Goal: Information Seeking & Learning: Learn about a topic

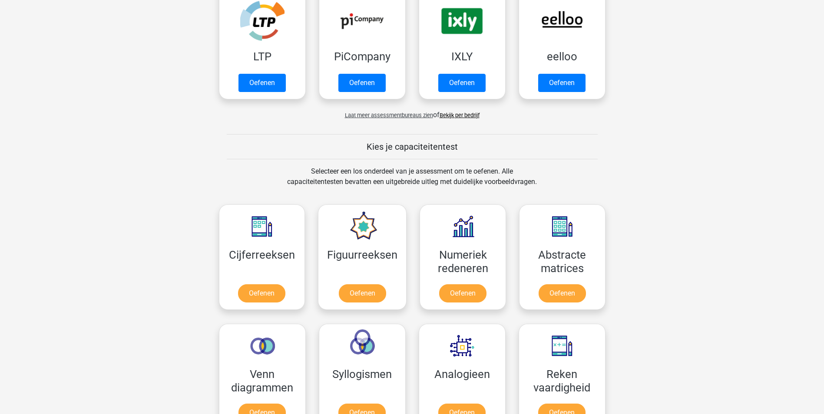
scroll to position [217, 0]
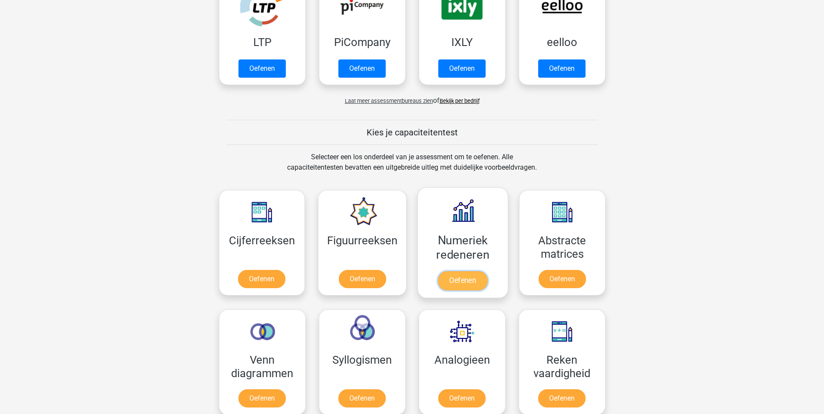
click at [479, 280] on link "Oefenen" at bounding box center [463, 280] width 50 height 19
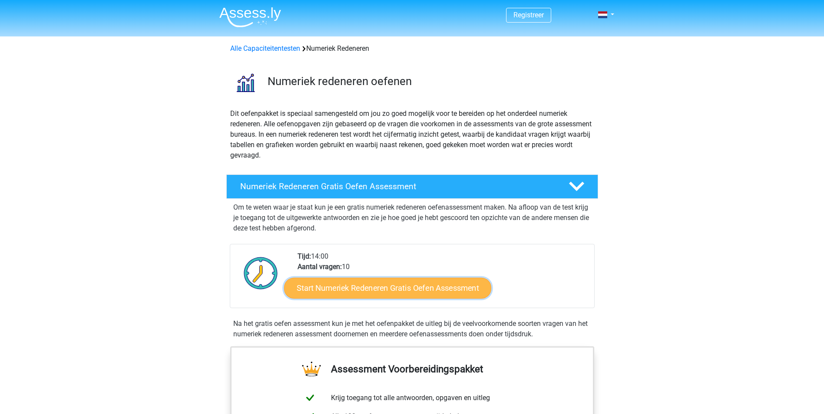
click at [460, 284] on link "Start Numeriek Redeneren Gratis Oefen Assessment" at bounding box center [387, 288] width 207 height 21
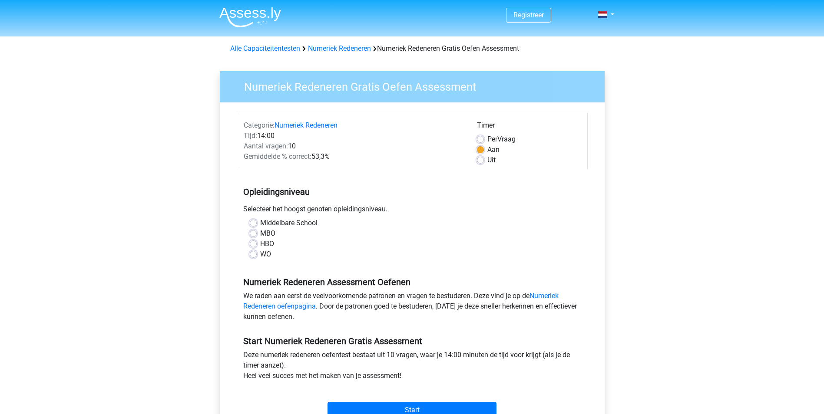
click at [487, 139] on label "Per Vraag" at bounding box center [501, 139] width 28 height 10
click at [483, 139] on input "Per Vraag" at bounding box center [480, 138] width 7 height 9
radio input "true"
click at [260, 243] on label "HBO" at bounding box center [267, 244] width 14 height 10
click at [255, 243] on input "HBO" at bounding box center [253, 243] width 7 height 9
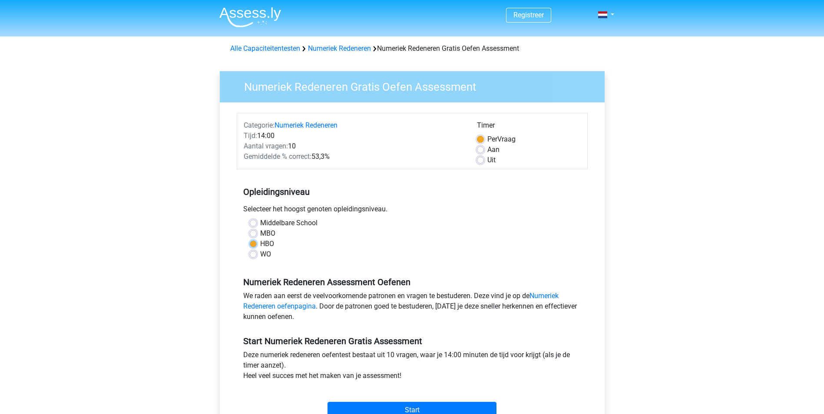
radio input "true"
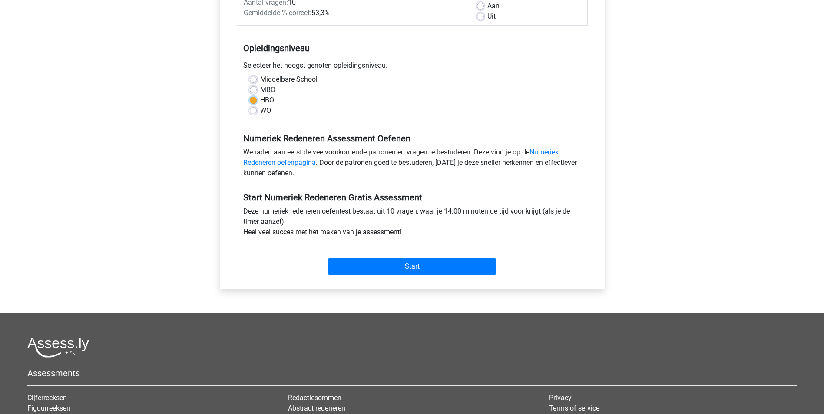
scroll to position [174, 0]
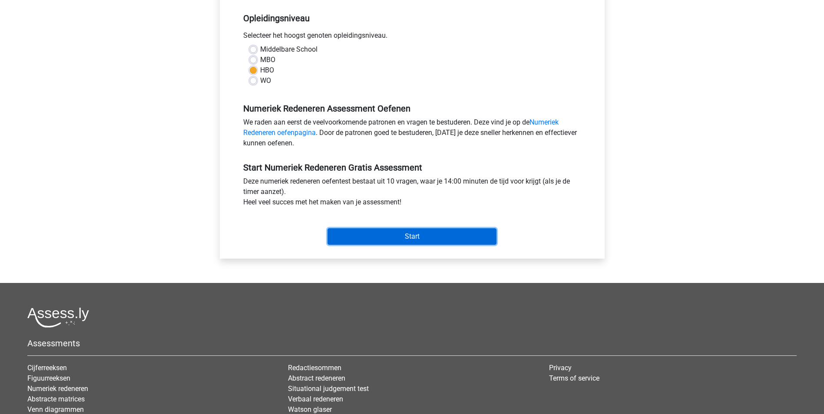
click at [423, 237] on input "Start" at bounding box center [411, 236] width 169 height 17
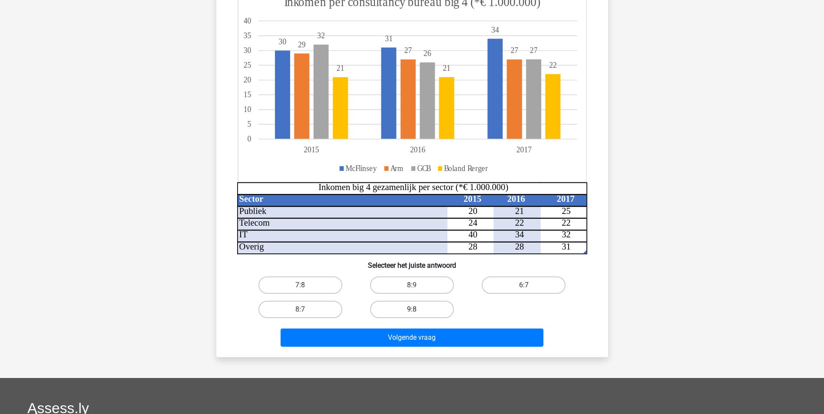
scroll to position [87, 0]
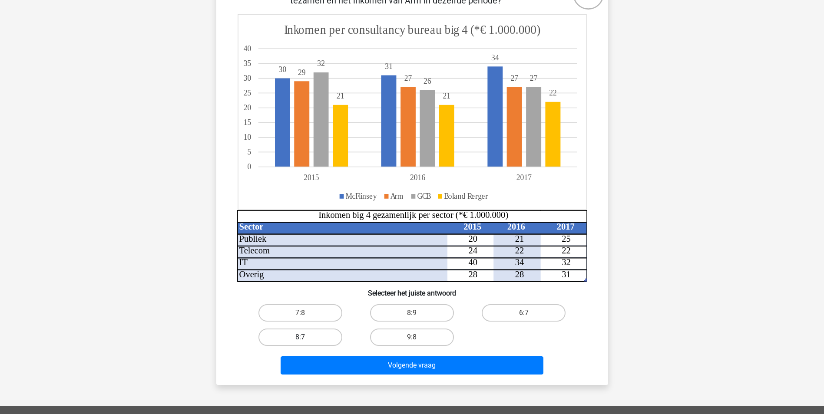
click at [309, 337] on label "8:7" at bounding box center [300, 337] width 84 height 17
click at [306, 337] on input "8:7" at bounding box center [303, 340] width 6 height 6
radio input "true"
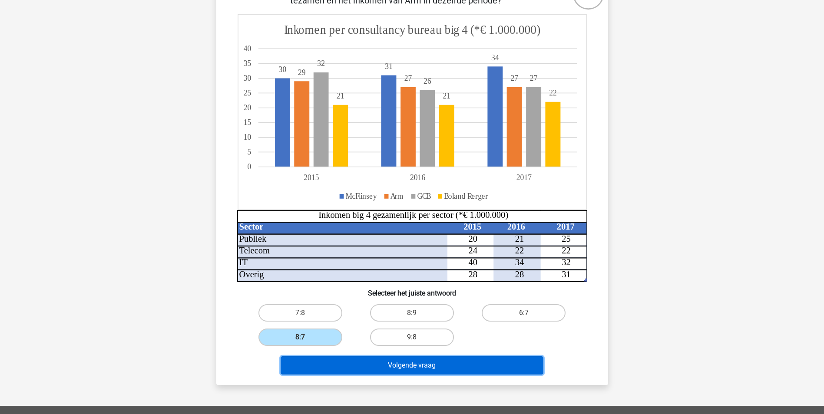
click at [368, 370] on button "Volgende vraag" at bounding box center [412, 366] width 263 height 18
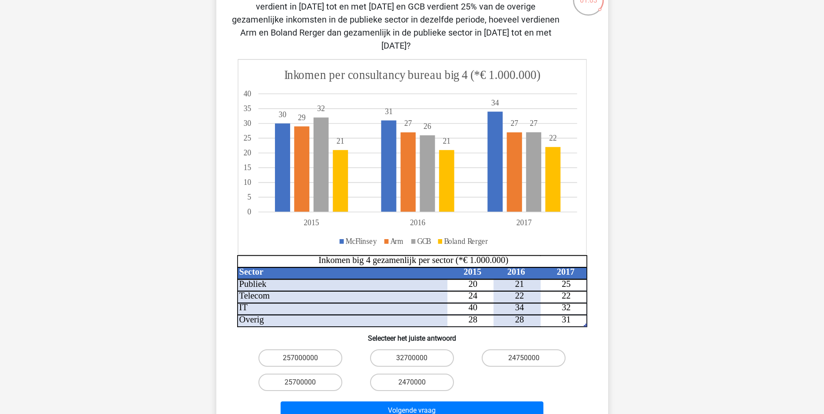
scroll to position [130, 0]
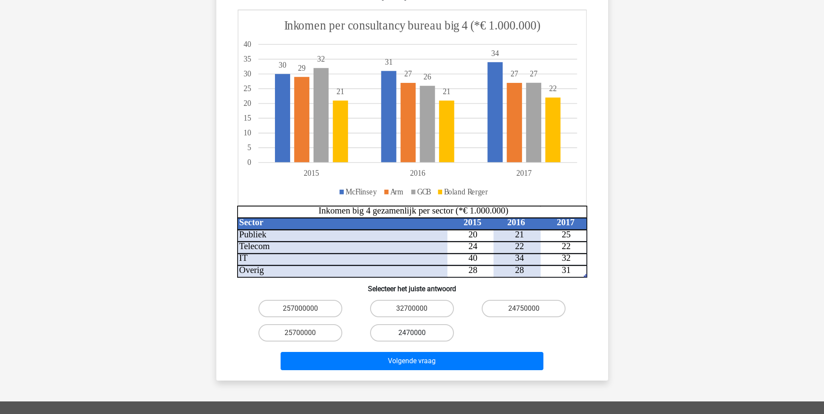
click at [426, 324] on label "2470000" at bounding box center [412, 332] width 84 height 17
click at [417, 333] on input "2470000" at bounding box center [415, 336] width 6 height 6
radio input "true"
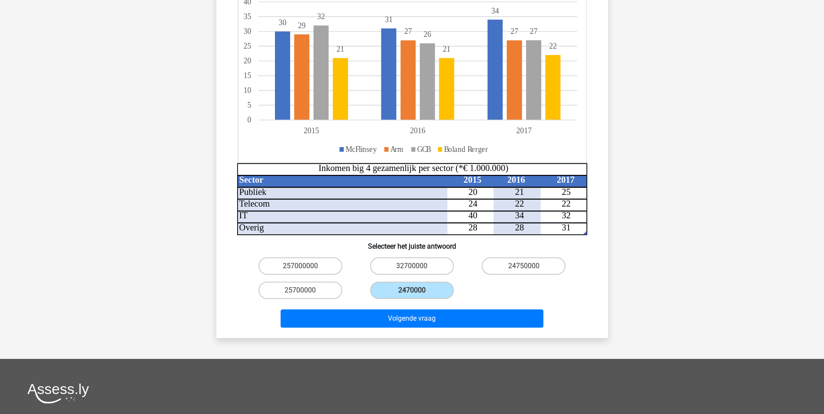
scroll to position [174, 0]
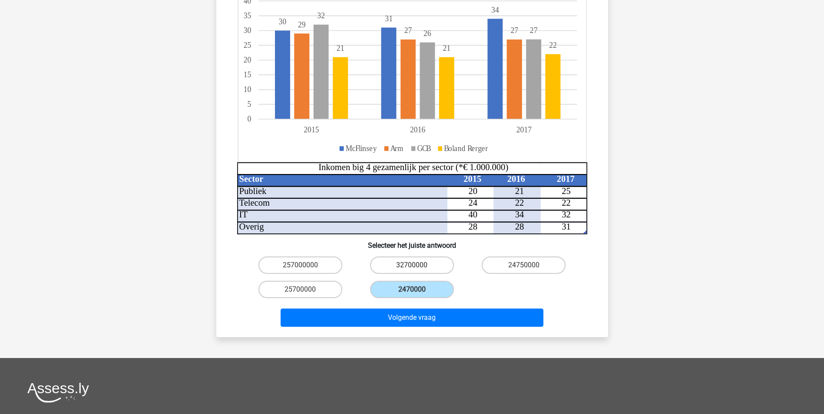
click at [406, 257] on label "32700000" at bounding box center [412, 265] width 84 height 17
click at [412, 265] on input "32700000" at bounding box center [415, 268] width 6 height 6
radio input "true"
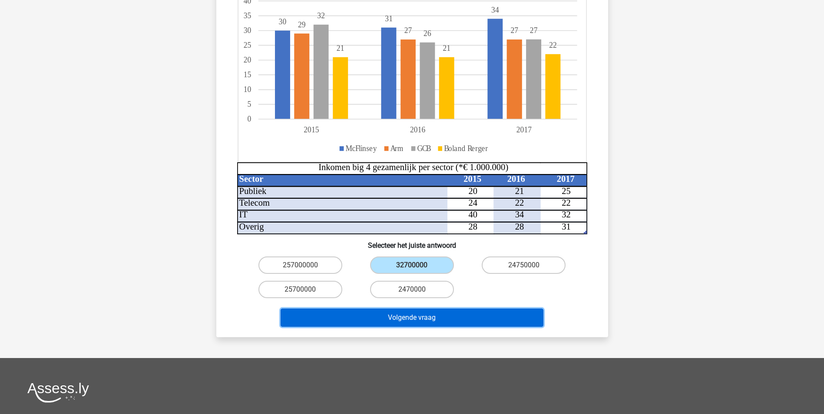
click at [448, 309] on button "Volgende vraag" at bounding box center [412, 318] width 263 height 18
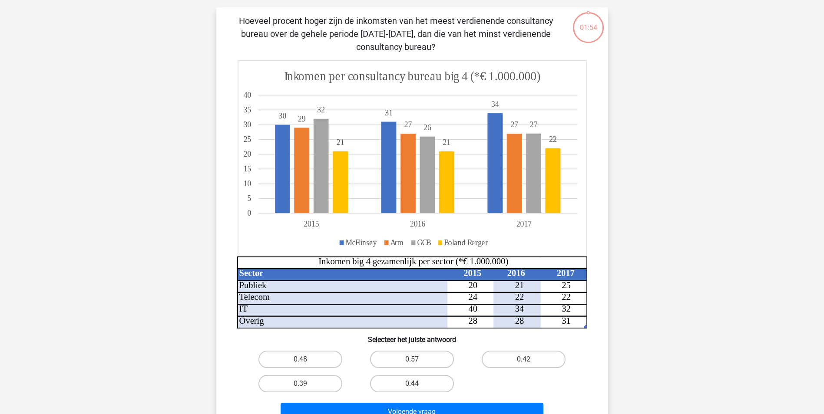
scroll to position [43, 0]
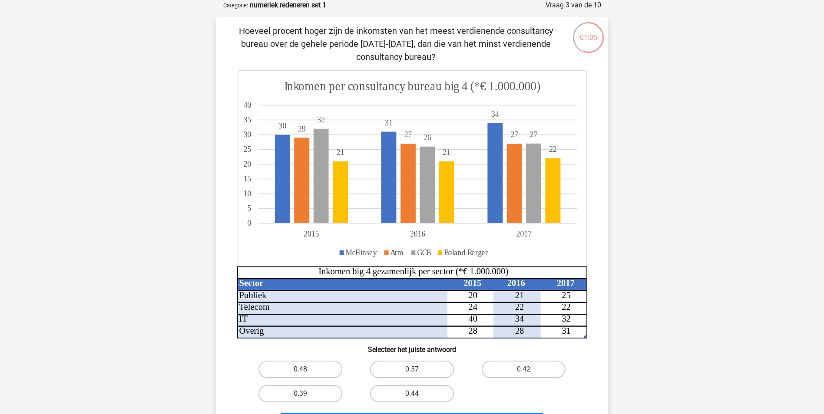
click at [316, 367] on label "0.48" at bounding box center [300, 369] width 84 height 17
click at [306, 370] on input "0.48" at bounding box center [303, 373] width 6 height 6
radio input "true"
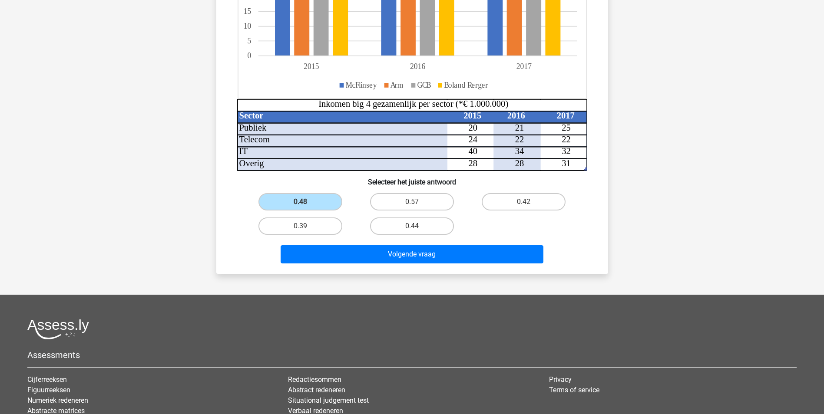
scroll to position [217, 0]
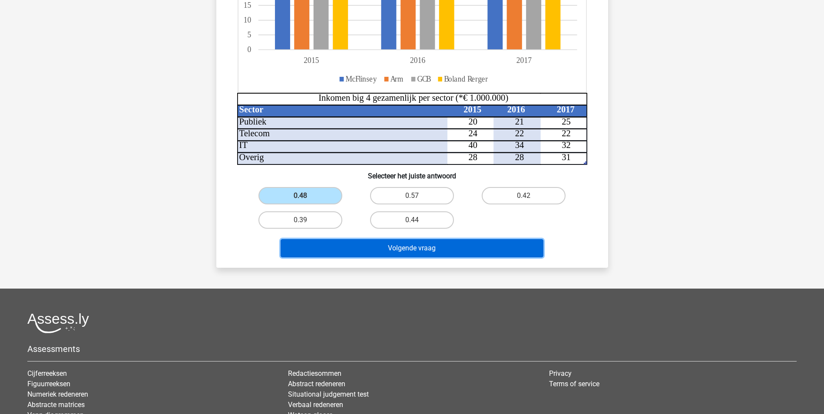
click at [400, 250] on button "Volgende vraag" at bounding box center [412, 248] width 263 height 18
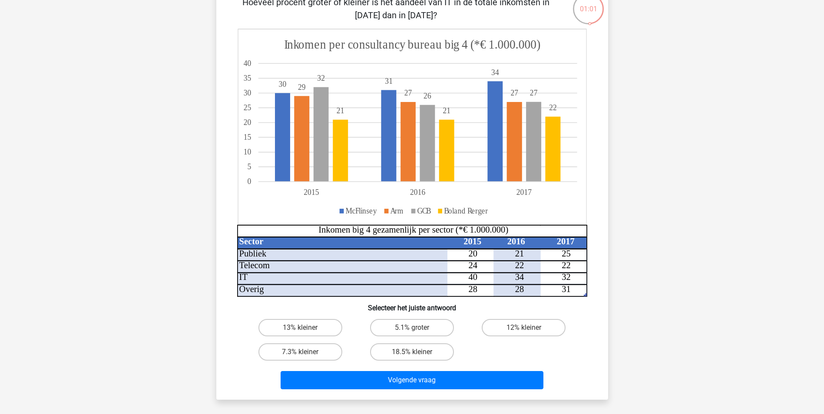
scroll to position [87, 0]
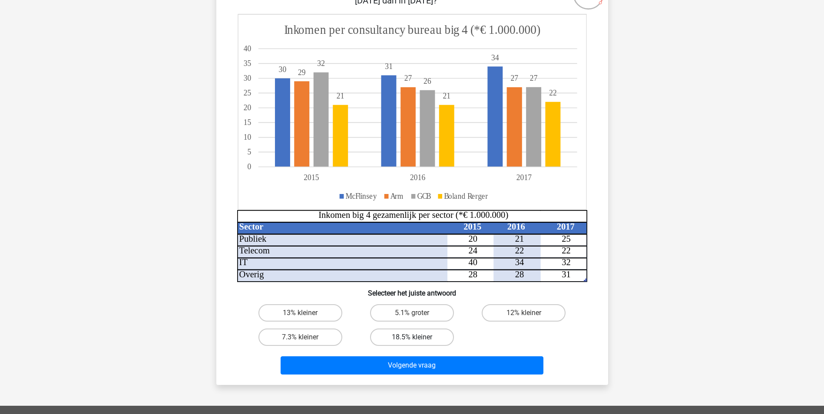
click at [436, 339] on label "18.5% kleiner" at bounding box center [412, 337] width 84 height 17
click at [417, 339] on input "18.5% kleiner" at bounding box center [415, 340] width 6 height 6
radio input "true"
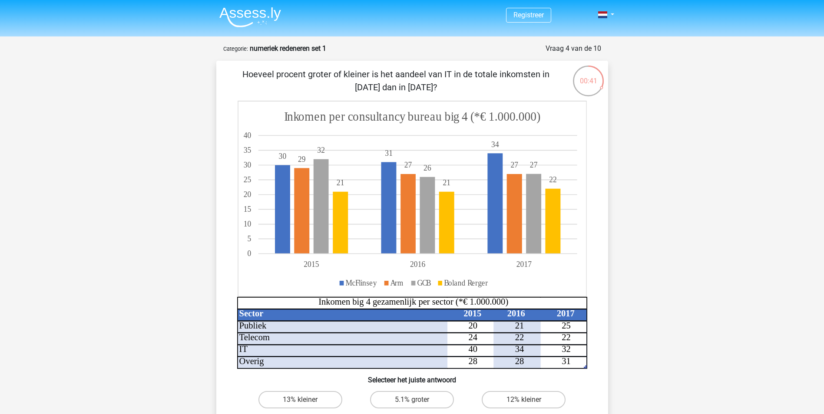
scroll to position [43, 0]
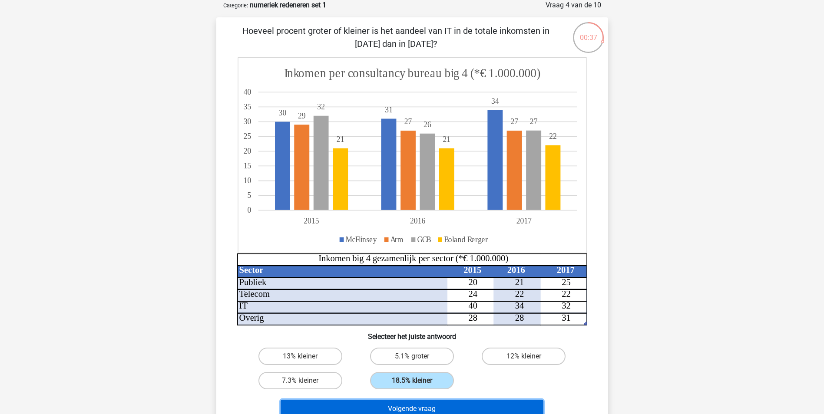
click at [482, 403] on button "Volgende vraag" at bounding box center [412, 409] width 263 height 18
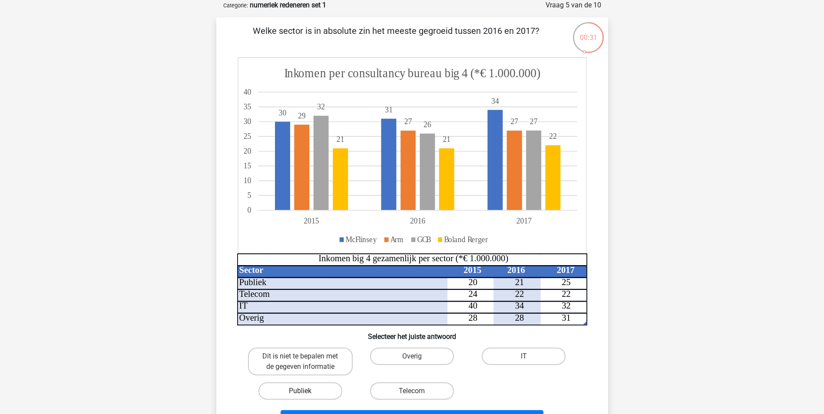
click at [318, 395] on label "Publiek" at bounding box center [300, 391] width 84 height 17
click at [306, 395] on input "Publiek" at bounding box center [303, 394] width 6 height 6
radio input "true"
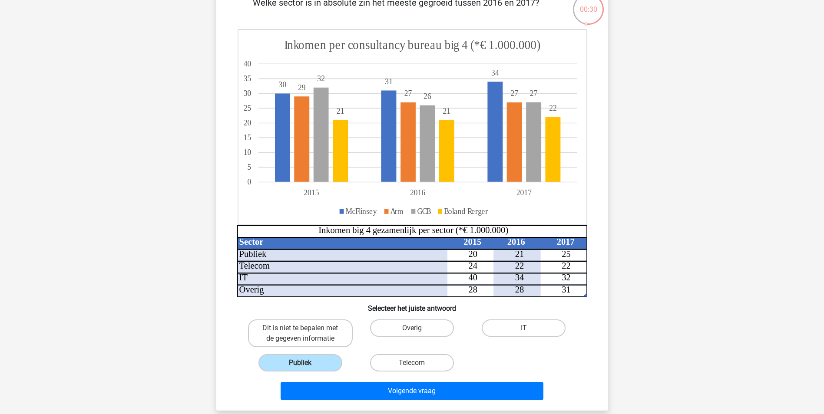
scroll to position [87, 0]
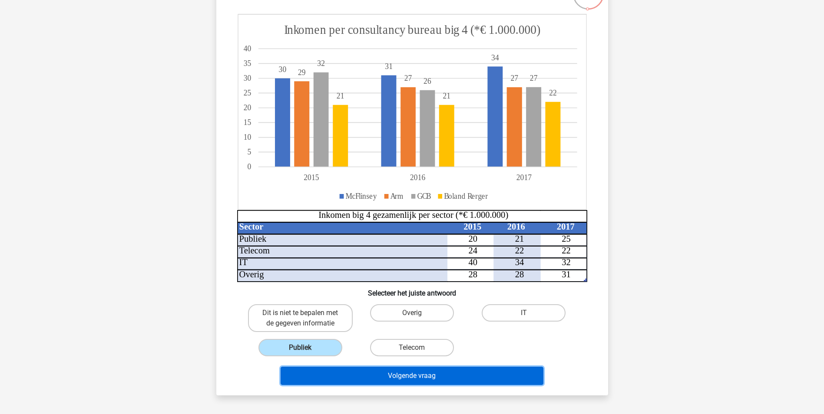
click at [438, 382] on button "Volgende vraag" at bounding box center [412, 376] width 263 height 18
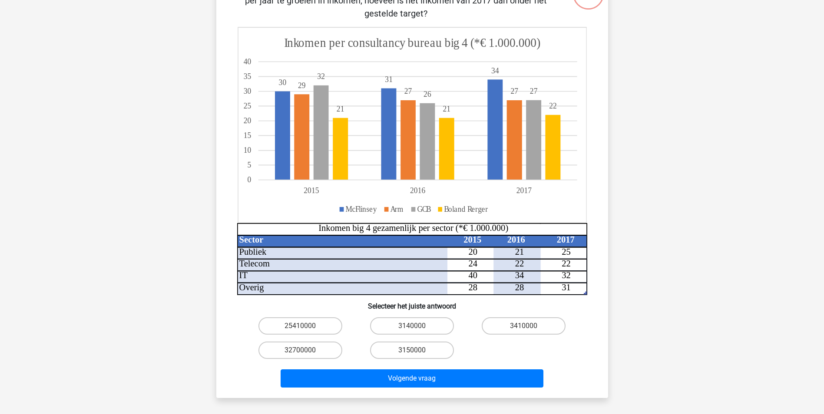
scroll to position [43, 0]
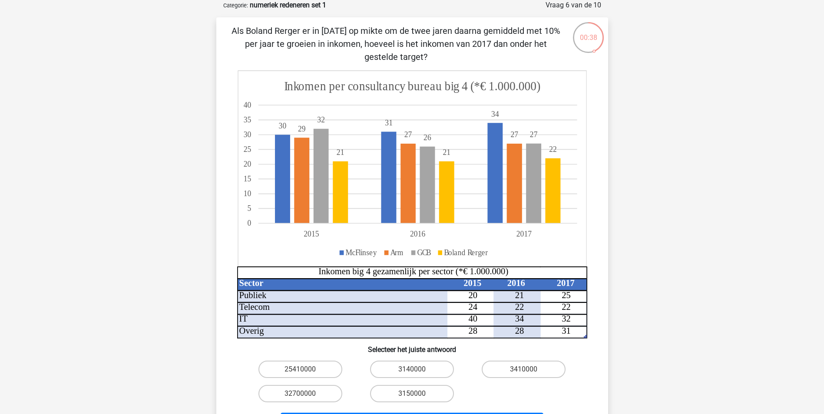
click at [301, 371] on input "25410000" at bounding box center [303, 373] width 6 height 6
radio input "true"
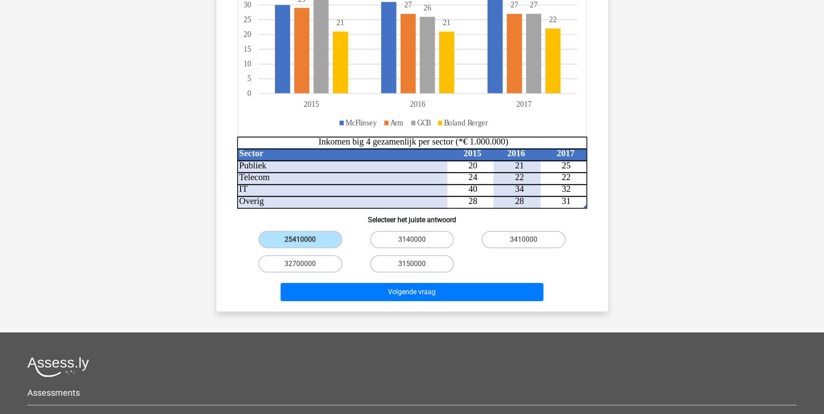
scroll to position [174, 0]
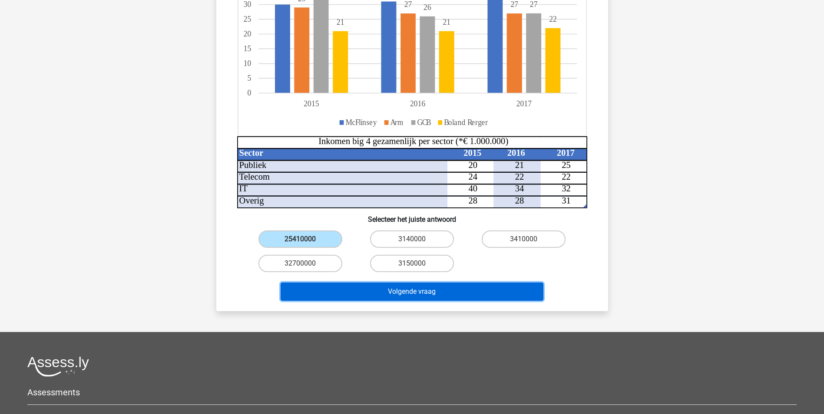
click at [434, 290] on button "Volgende vraag" at bounding box center [412, 292] width 263 height 18
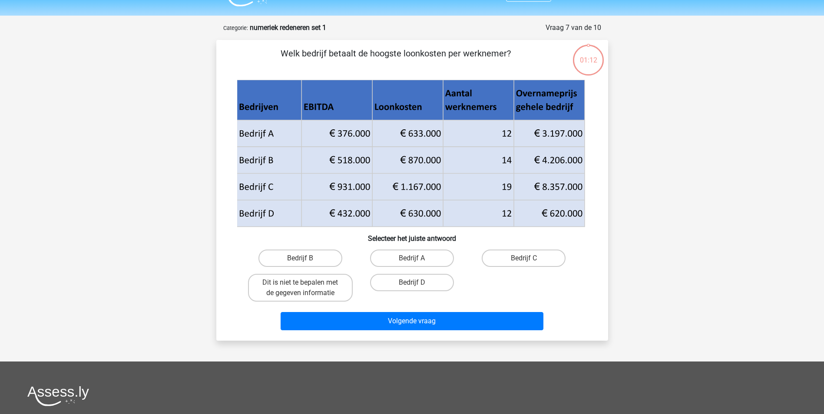
scroll to position [0, 0]
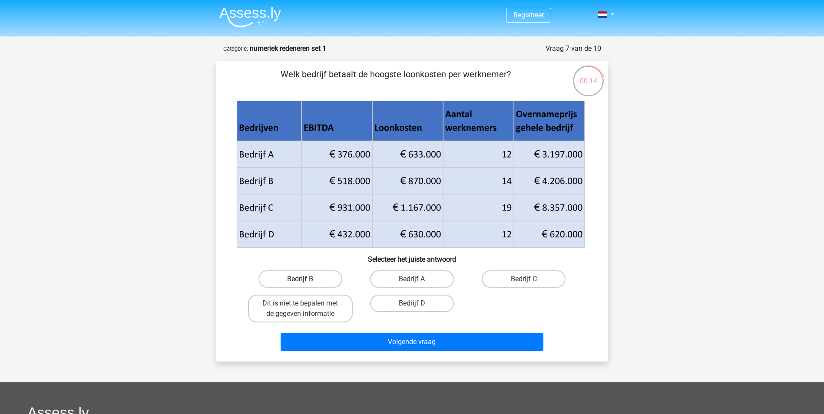
click at [333, 280] on label "Bedrijf B" at bounding box center [300, 279] width 84 height 17
click at [306, 280] on input "Bedrijf B" at bounding box center [303, 282] width 6 height 6
radio input "true"
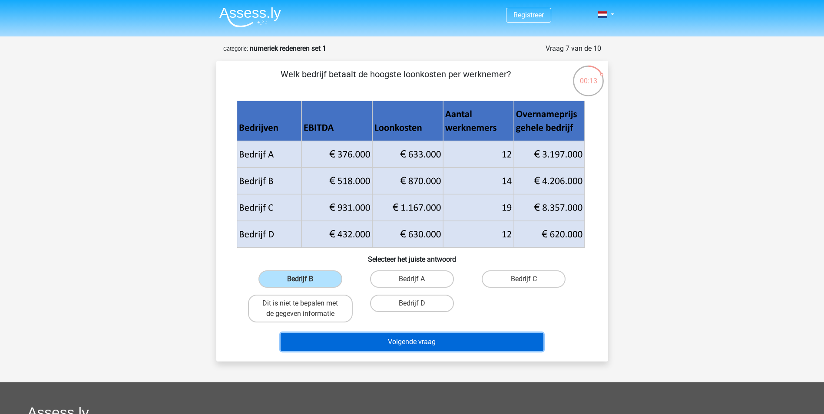
click at [401, 343] on button "Volgende vraag" at bounding box center [412, 342] width 263 height 18
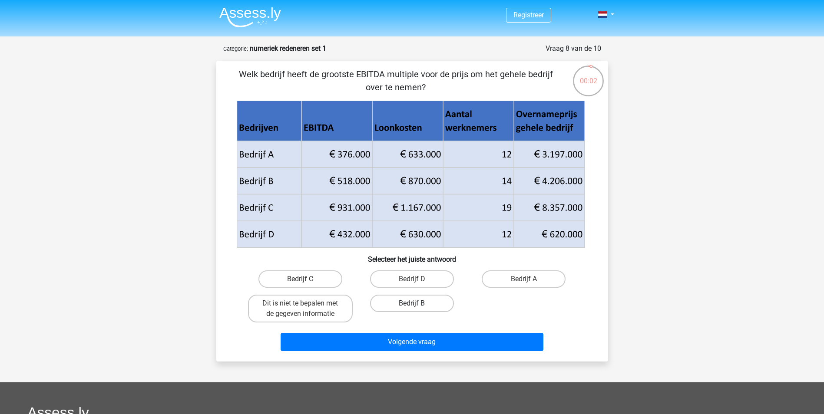
click at [425, 302] on label "Bedrijf B" at bounding box center [412, 303] width 84 height 17
click at [417, 304] on input "Bedrijf B" at bounding box center [415, 307] width 6 height 6
radio input "true"
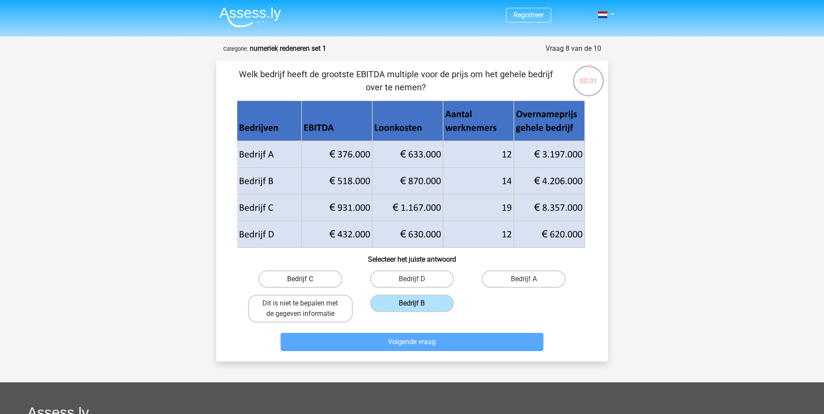
click at [319, 284] on label "Bedrijf C" at bounding box center [300, 279] width 84 height 17
click at [306, 284] on input "Bedrijf C" at bounding box center [303, 282] width 6 height 6
radio input "true"
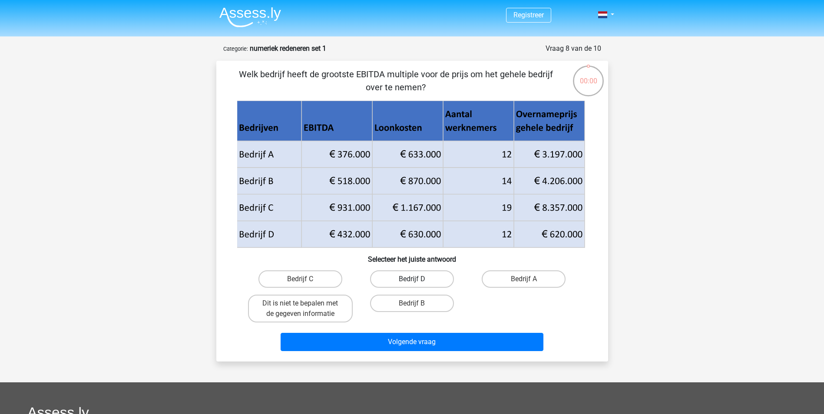
click at [408, 278] on label "Bedrijf D" at bounding box center [412, 279] width 84 height 17
click at [412, 279] on input "Bedrijf D" at bounding box center [415, 282] width 6 height 6
radio input "true"
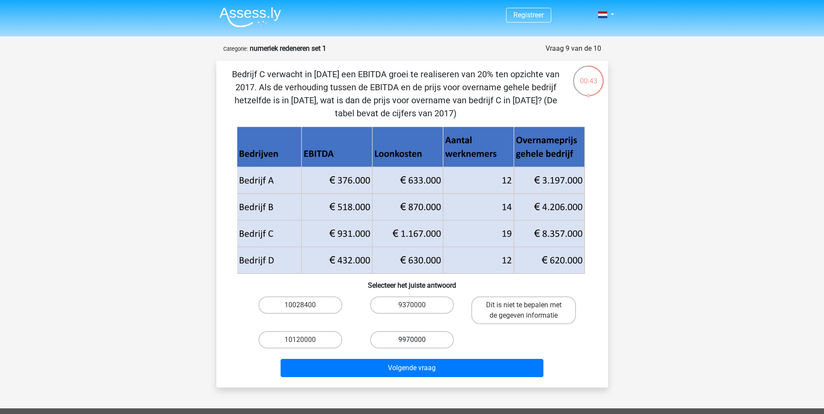
click at [385, 336] on label "9970000" at bounding box center [412, 339] width 84 height 17
click at [412, 340] on input "9970000" at bounding box center [415, 343] width 6 height 6
radio input "true"
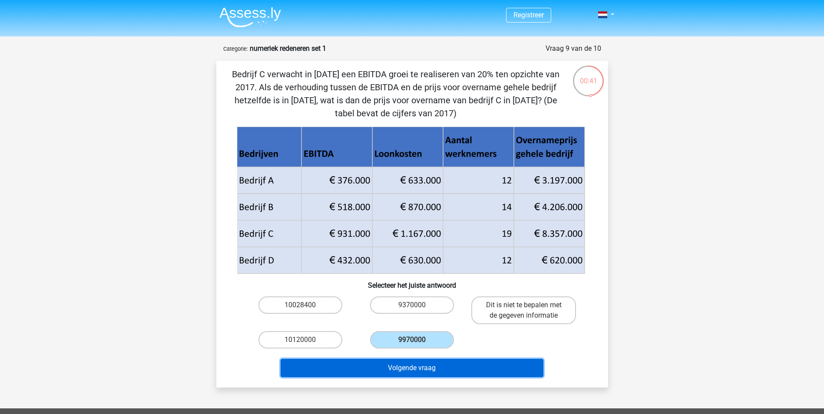
click at [415, 367] on button "Volgende vraag" at bounding box center [412, 368] width 263 height 18
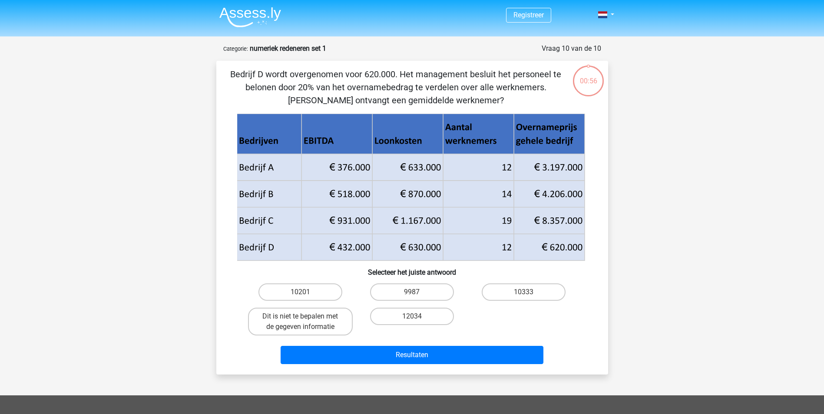
scroll to position [43, 0]
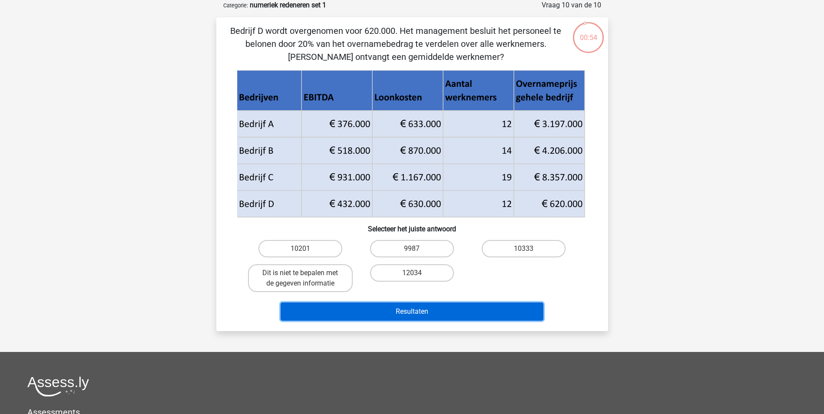
click at [410, 303] on button "Resultaten" at bounding box center [412, 312] width 263 height 18
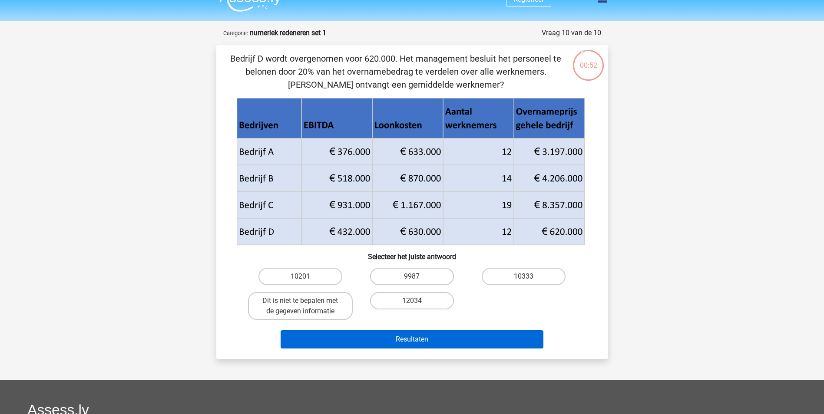
scroll to position [0, 0]
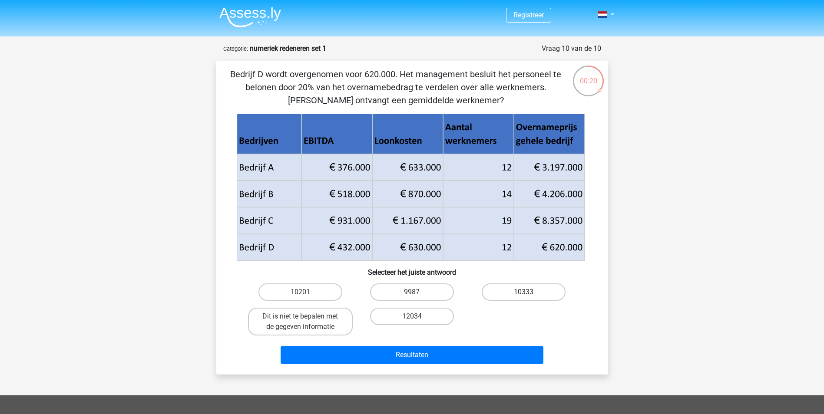
click at [543, 285] on label "10333" at bounding box center [524, 292] width 84 height 17
click at [529, 292] on input "10333" at bounding box center [527, 295] width 6 height 6
radio input "true"
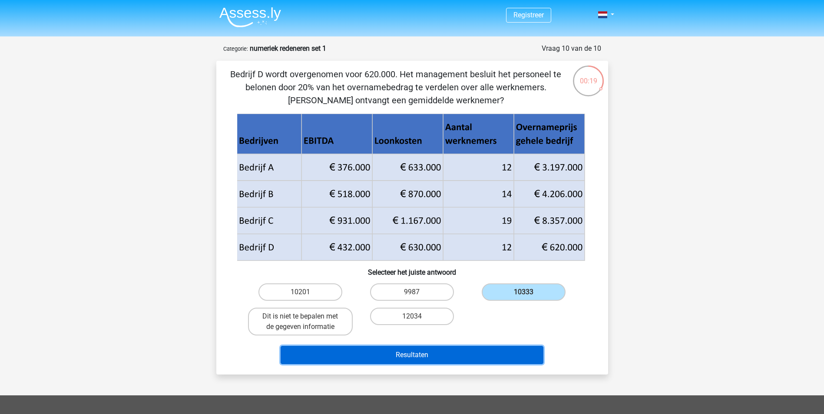
click at [515, 351] on button "Resultaten" at bounding box center [412, 355] width 263 height 18
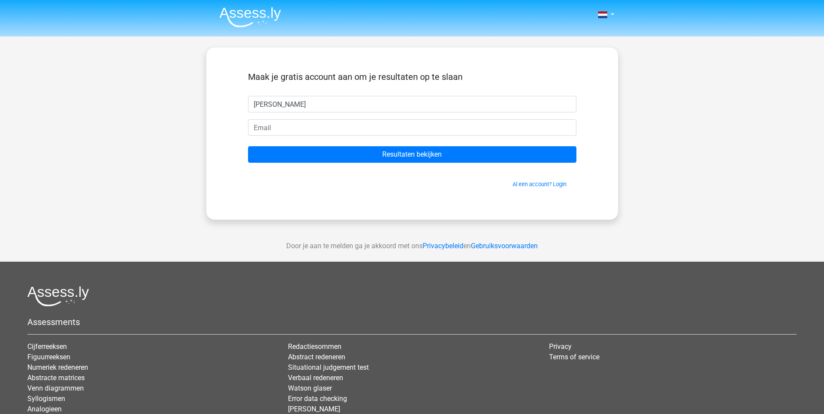
type input "[PERSON_NAME]"
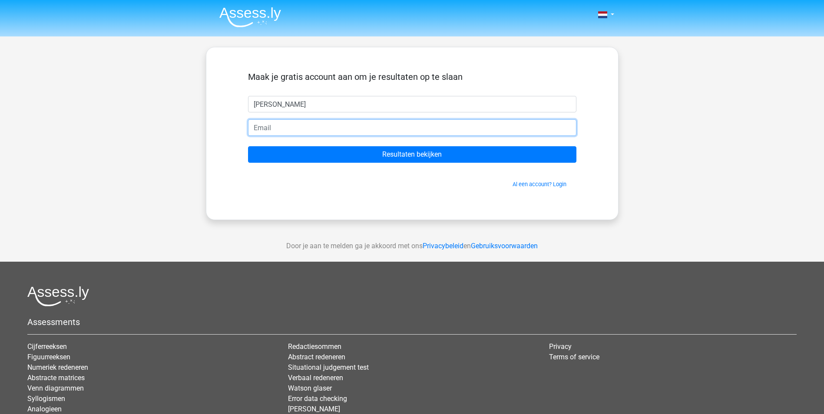
click at [271, 127] on input "email" at bounding box center [412, 127] width 328 height 17
type input "[EMAIL_ADDRESS][DOMAIN_NAME]"
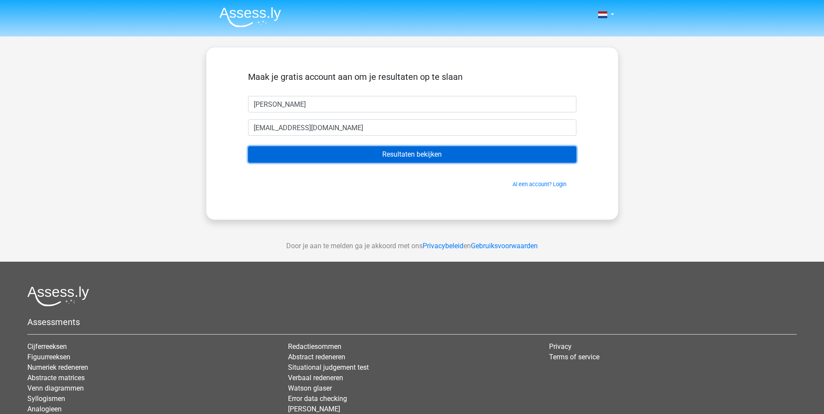
click at [290, 155] on input "Resultaten bekijken" at bounding box center [412, 154] width 328 height 17
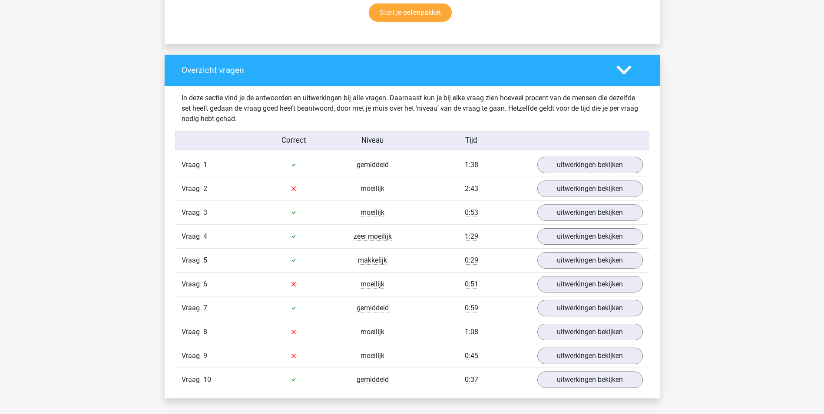
scroll to position [608, 0]
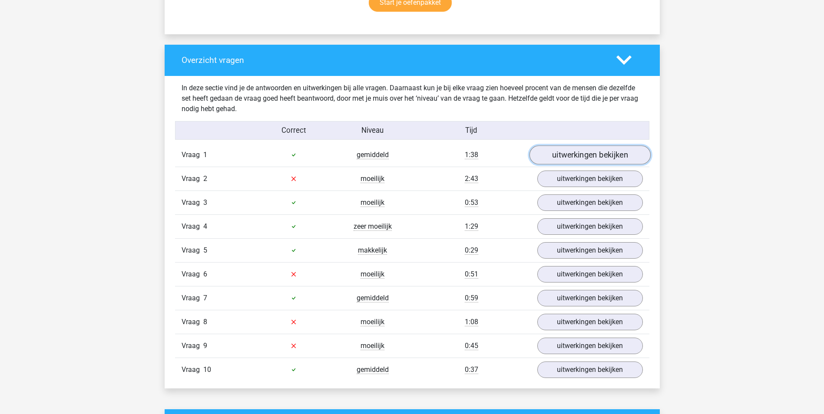
click at [578, 154] on link "uitwerkingen bekijken" at bounding box center [589, 154] width 121 height 19
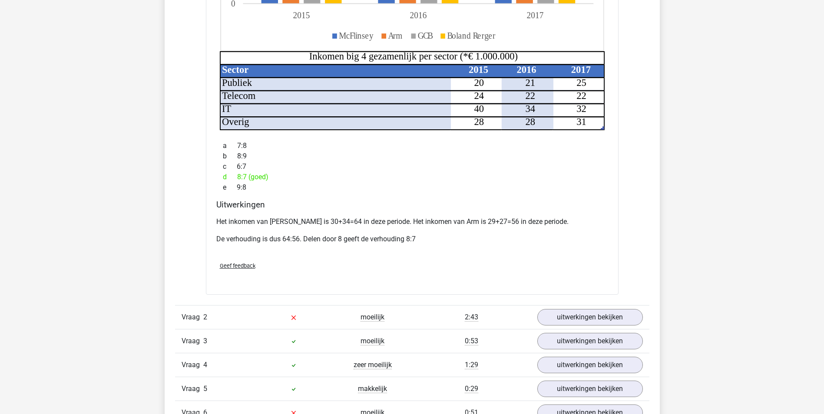
scroll to position [1129, 0]
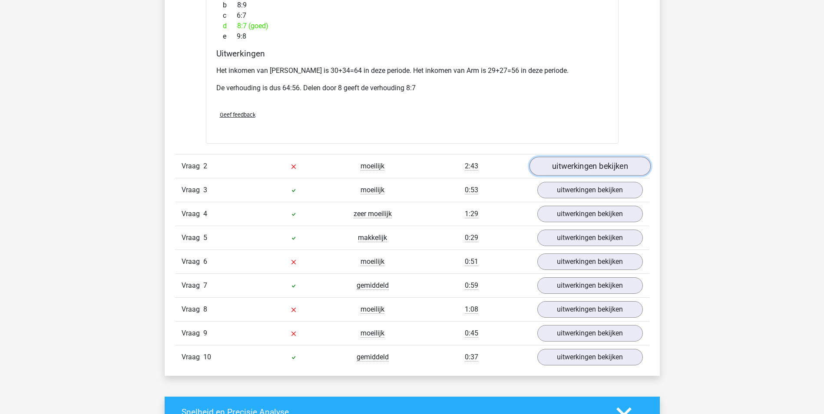
click at [614, 157] on link "uitwerkingen bekijken" at bounding box center [589, 166] width 121 height 19
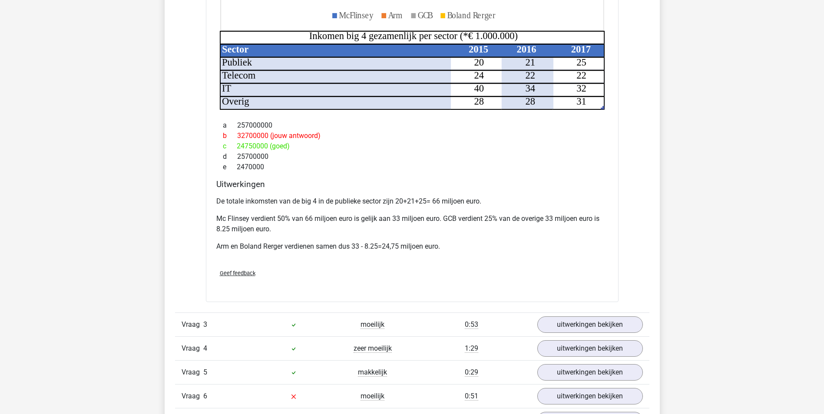
scroll to position [1607, 0]
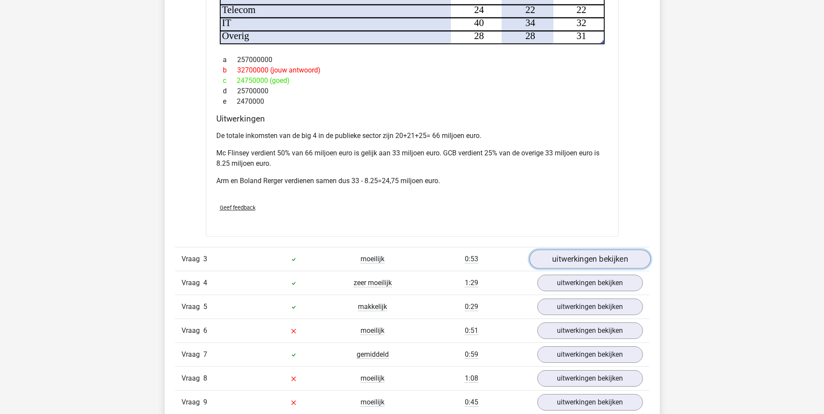
click at [586, 250] on link "uitwerkingen bekijken" at bounding box center [589, 259] width 121 height 19
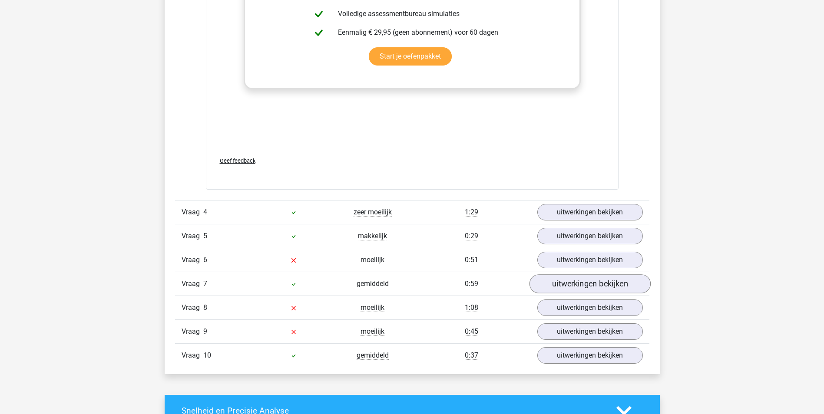
scroll to position [2302, 0]
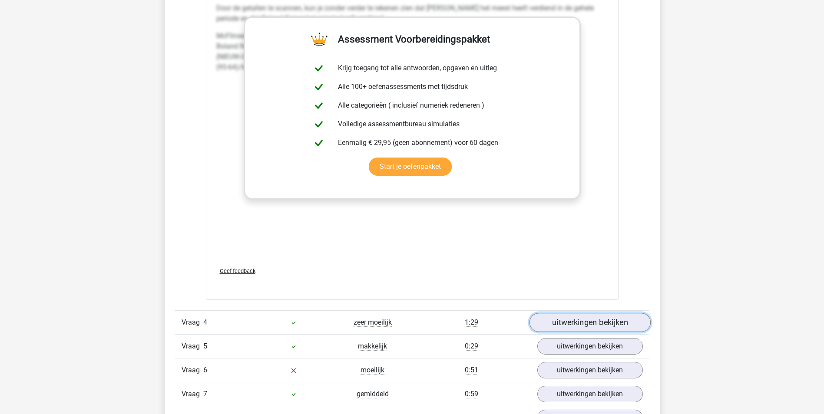
click at [582, 313] on link "uitwerkingen bekijken" at bounding box center [589, 322] width 121 height 19
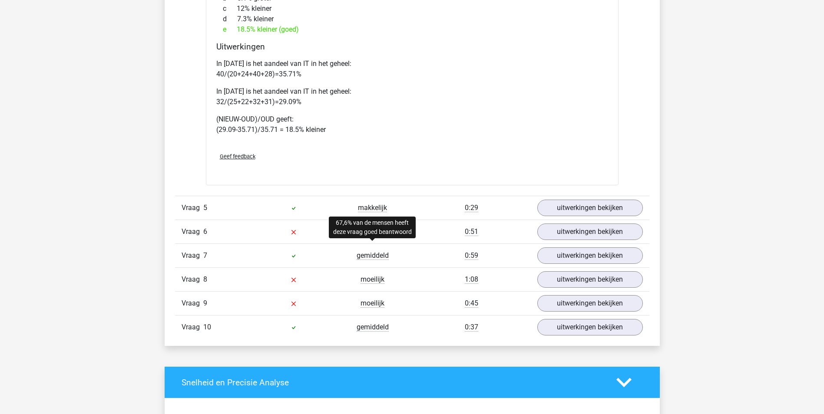
scroll to position [3040, 0]
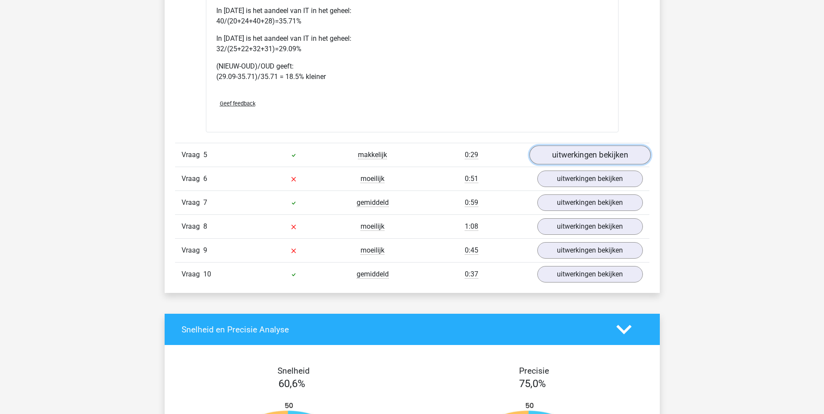
click at [565, 146] on link "uitwerkingen bekijken" at bounding box center [589, 155] width 121 height 19
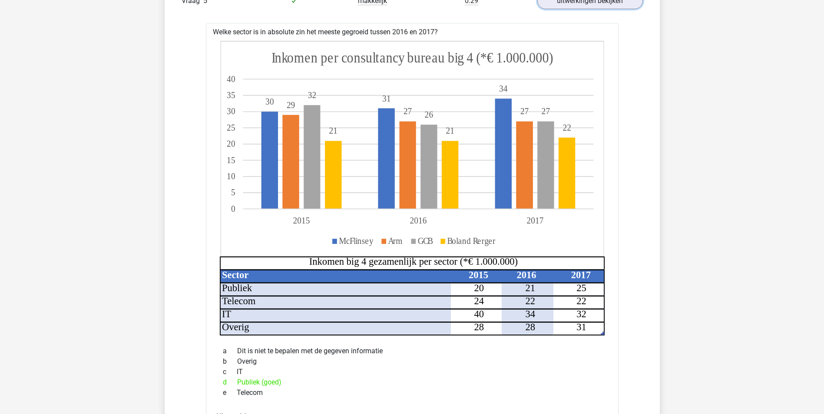
scroll to position [3214, 0]
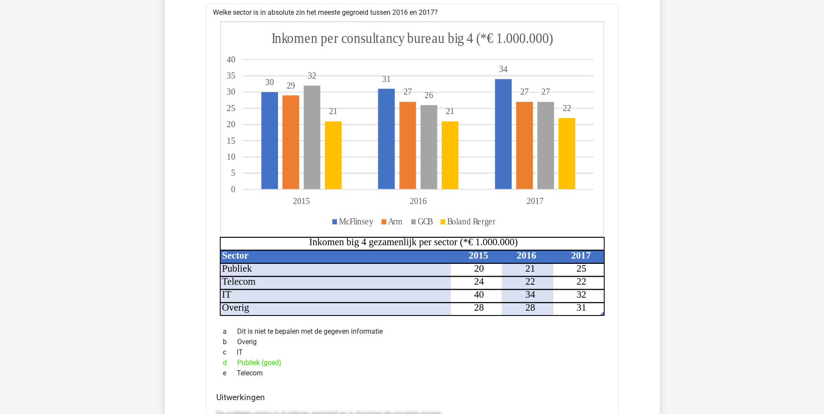
click at [560, 358] on div "d Publiek (goed)" at bounding box center [412, 363] width 392 height 10
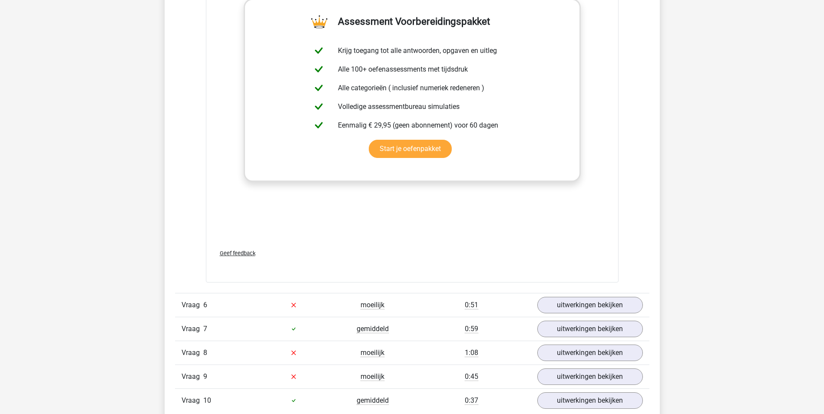
scroll to position [3779, 0]
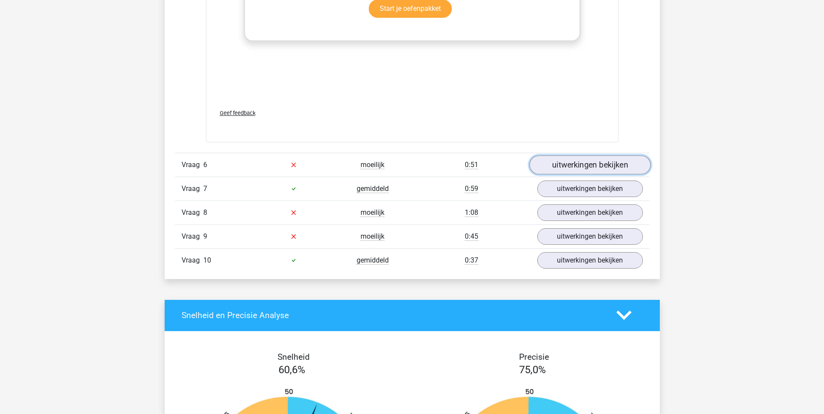
click at [625, 157] on link "uitwerkingen bekijken" at bounding box center [589, 164] width 121 height 19
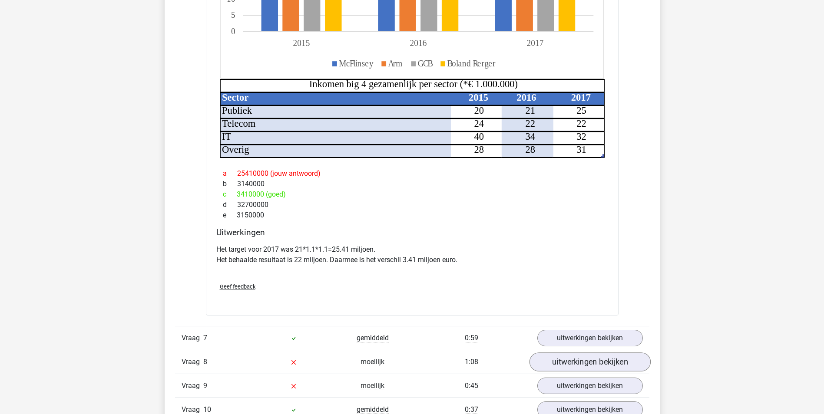
scroll to position [4213, 0]
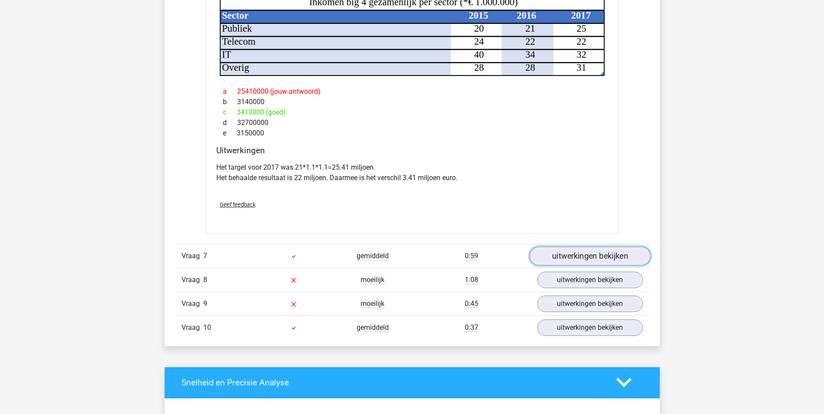
click at [581, 248] on link "uitwerkingen bekijken" at bounding box center [589, 256] width 121 height 19
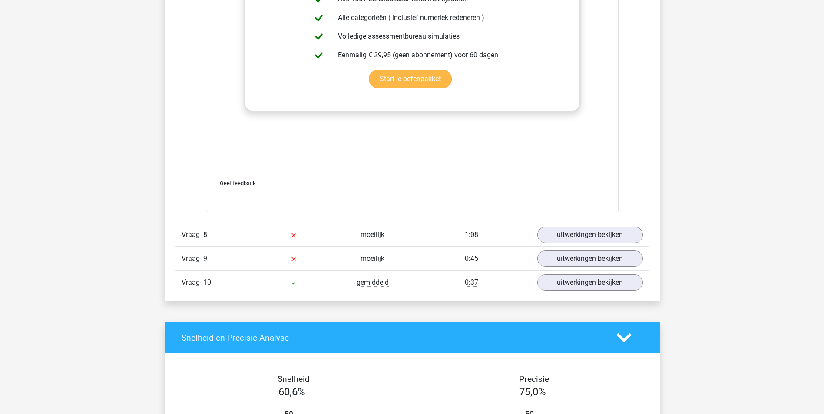
scroll to position [4864, 0]
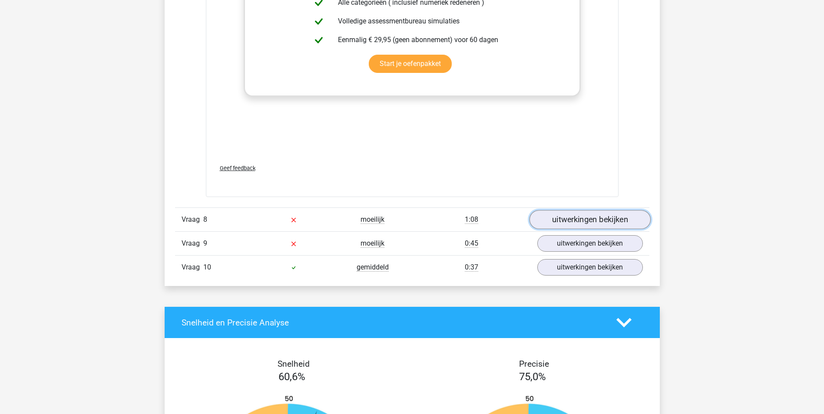
click at [590, 210] on link "uitwerkingen bekijken" at bounding box center [589, 219] width 121 height 19
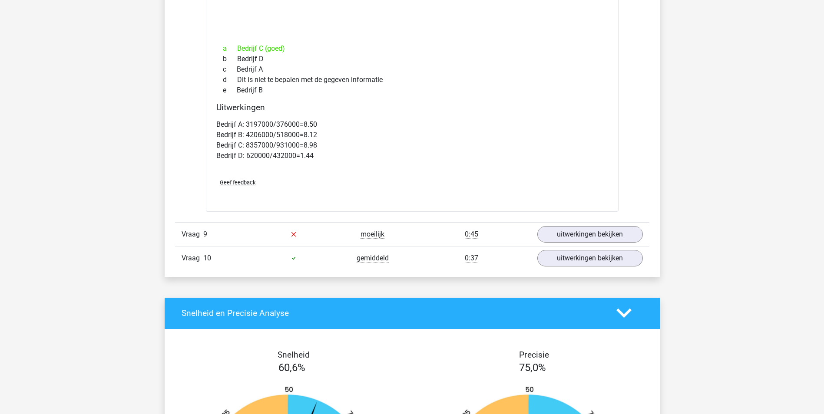
scroll to position [5299, 0]
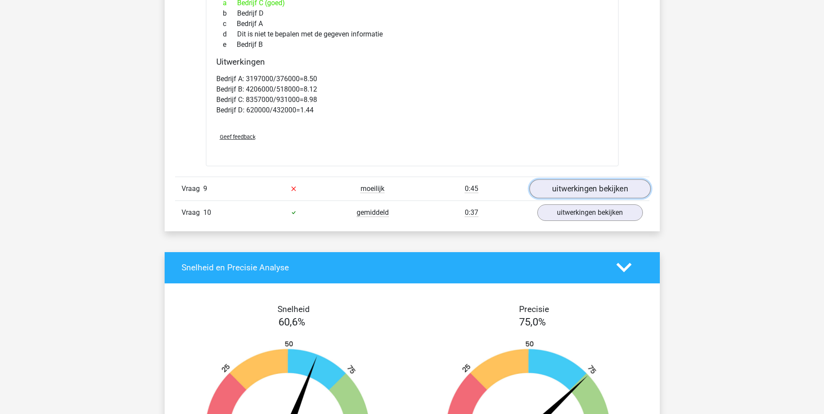
click at [585, 179] on link "uitwerkingen bekijken" at bounding box center [589, 188] width 121 height 19
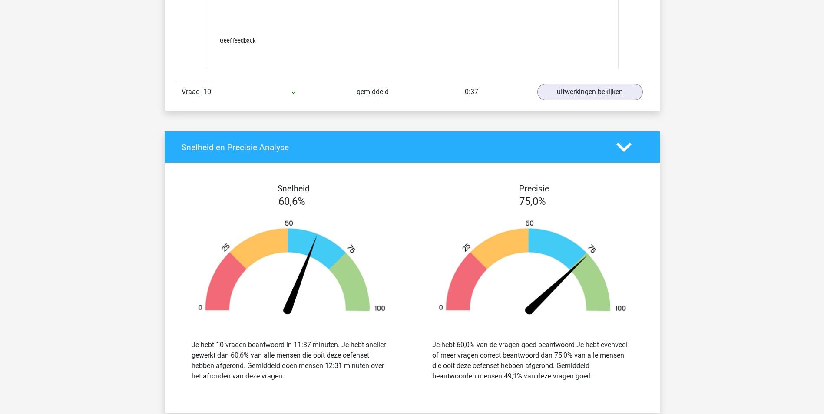
scroll to position [5907, 0]
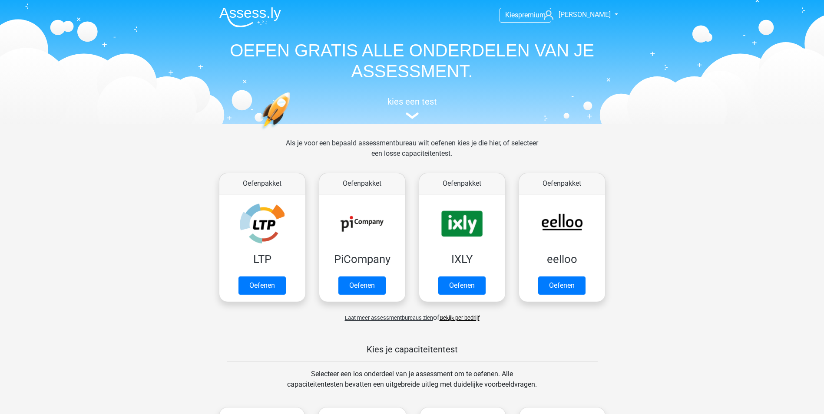
click at [409, 121] on div "kies een test" at bounding box center [412, 106] width 400 height 29
click at [412, 117] on img at bounding box center [412, 115] width 13 height 7
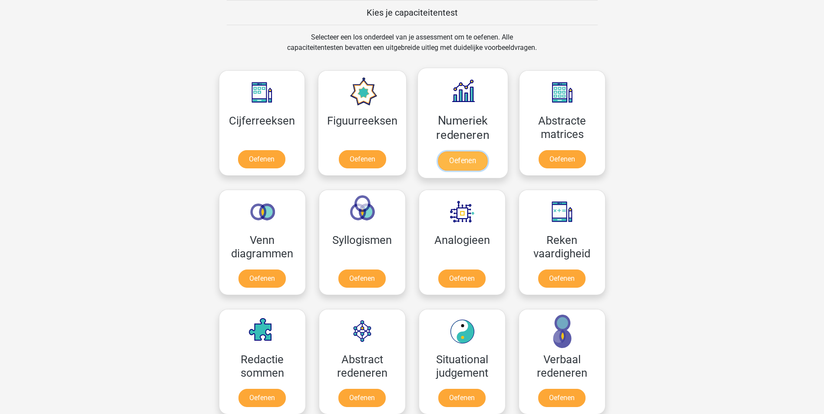
click at [468, 162] on link "Oefenen" at bounding box center [463, 161] width 50 height 19
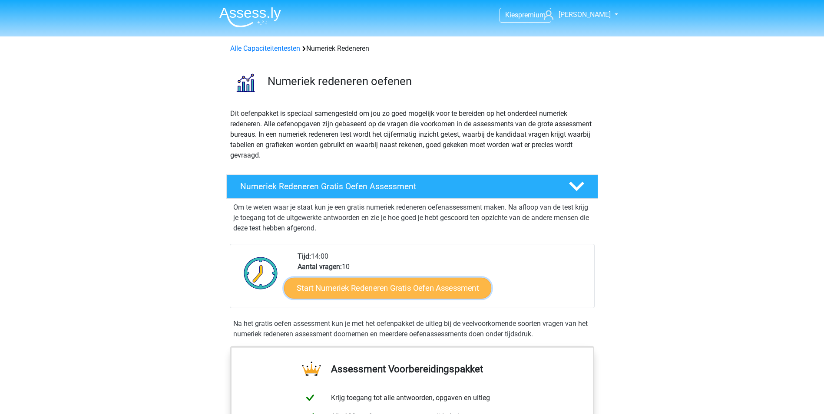
click at [463, 286] on link "Start Numeriek Redeneren Gratis Oefen Assessment" at bounding box center [387, 288] width 207 height 21
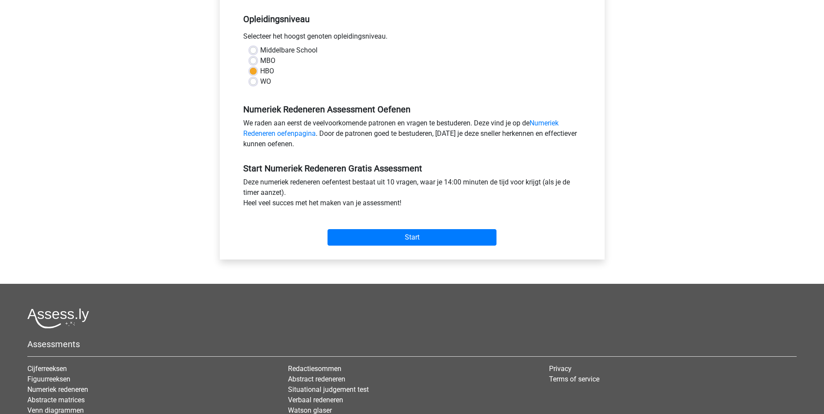
scroll to position [174, 0]
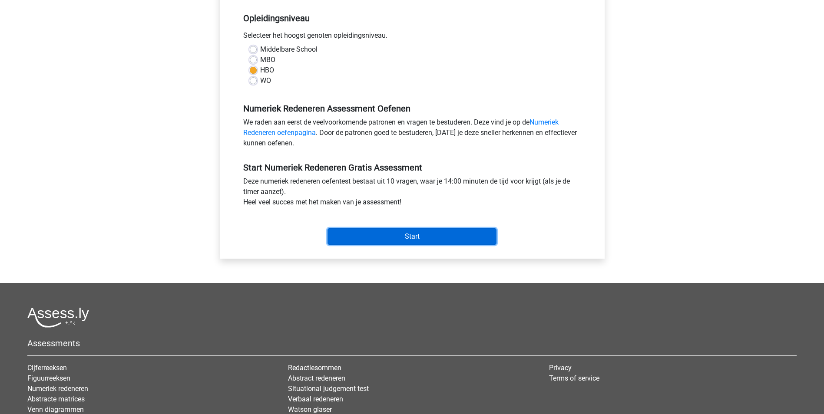
click at [417, 237] on input "Start" at bounding box center [411, 236] width 169 height 17
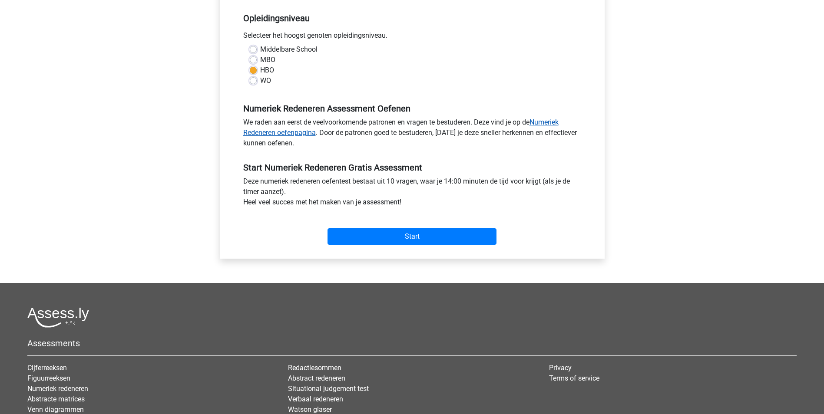
click at [544, 121] on link "Numeriek Redeneren oefenpagina" at bounding box center [400, 127] width 315 height 19
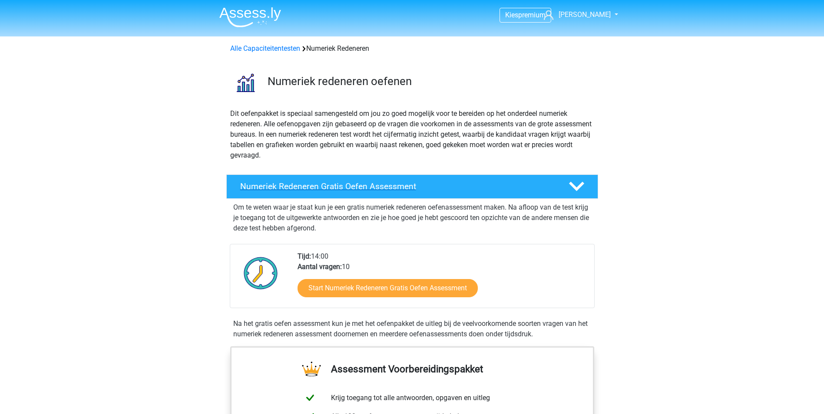
click at [571, 186] on polygon at bounding box center [576, 187] width 15 height 10
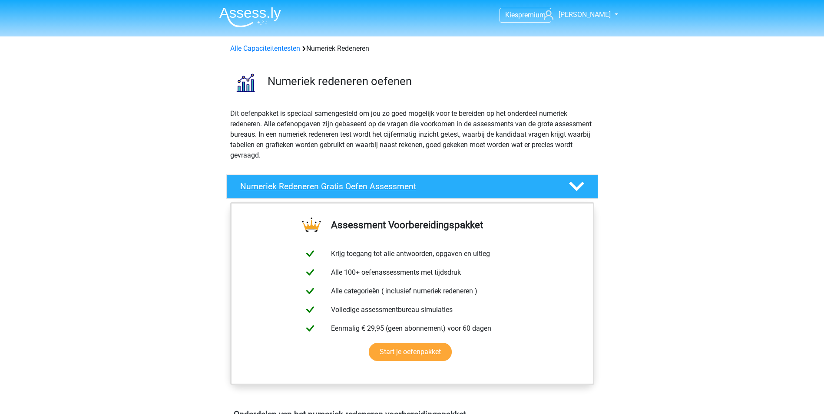
click at [571, 186] on polygon at bounding box center [576, 187] width 15 height 10
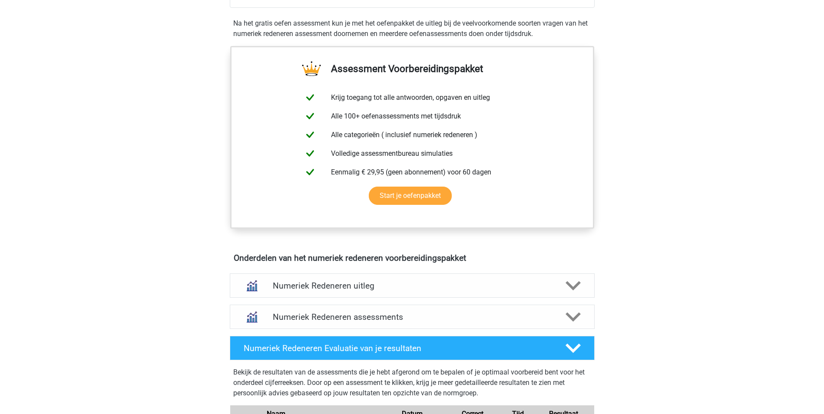
scroll to position [434, 0]
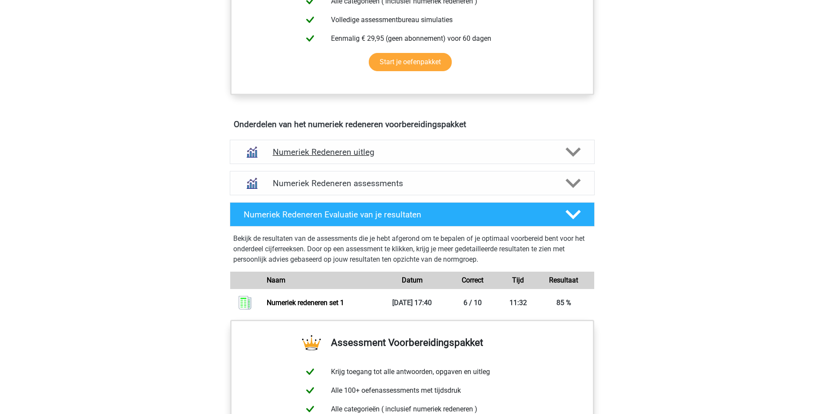
click at [578, 153] on icon at bounding box center [572, 152] width 15 height 15
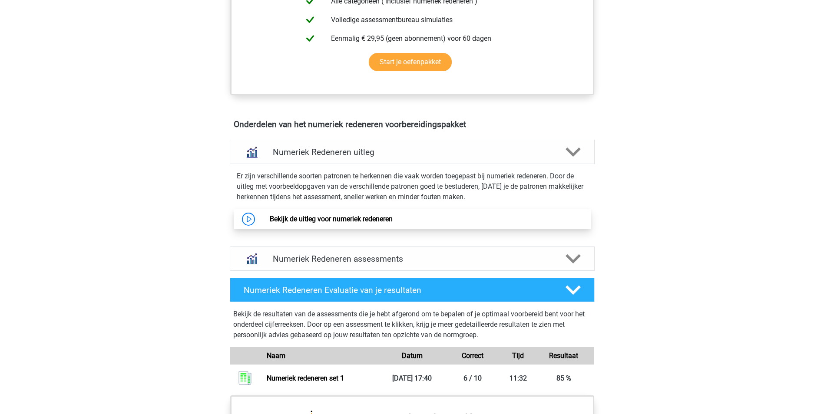
click at [393, 218] on link "Bekijk de uitleg voor numeriek redeneren" at bounding box center [331, 219] width 123 height 8
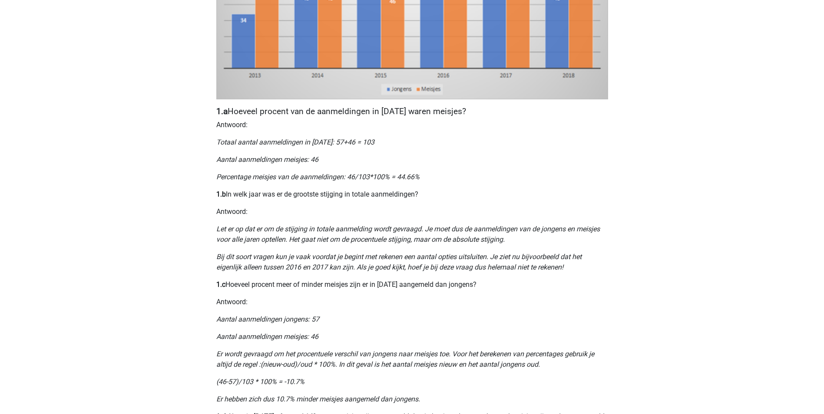
scroll to position [391, 0]
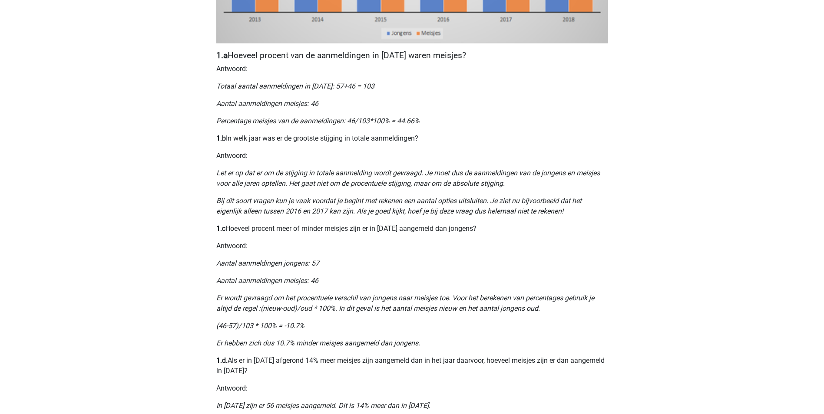
click at [351, 347] on icon "Er hebben zich dus 10.7% minder meisjes aangemeld dan jongens." at bounding box center [318, 343] width 204 height 8
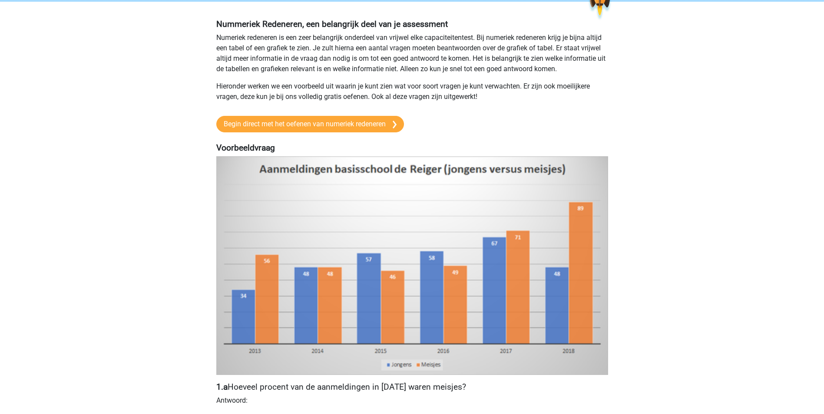
scroll to position [0, 0]
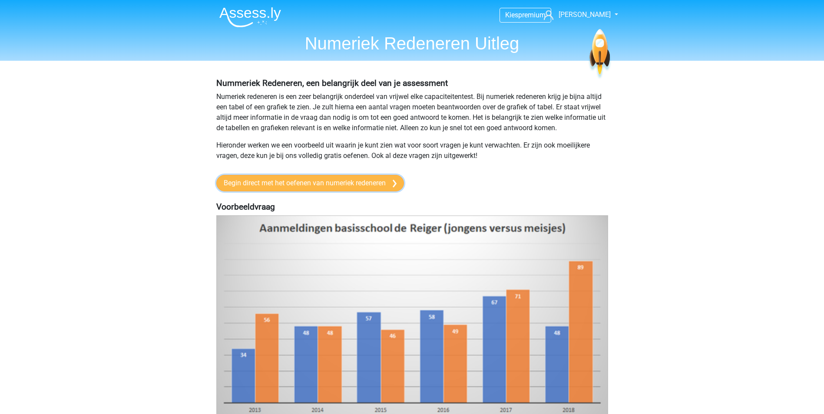
click at [360, 186] on link "Begin direct met het oefenen van numeriek redeneren" at bounding box center [310, 183] width 188 height 17
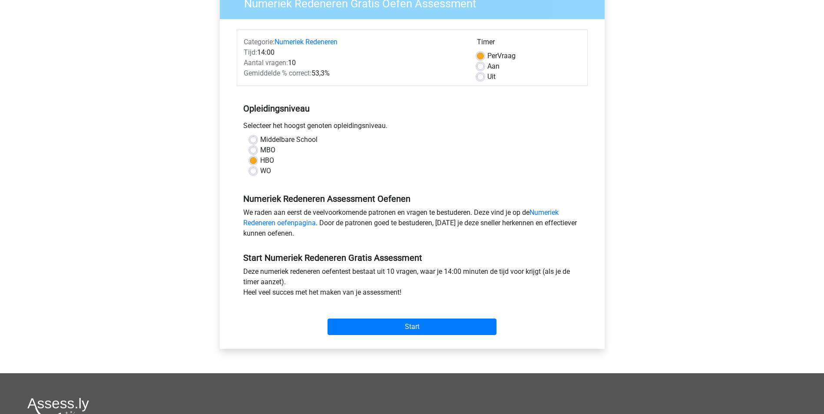
scroll to position [87, 0]
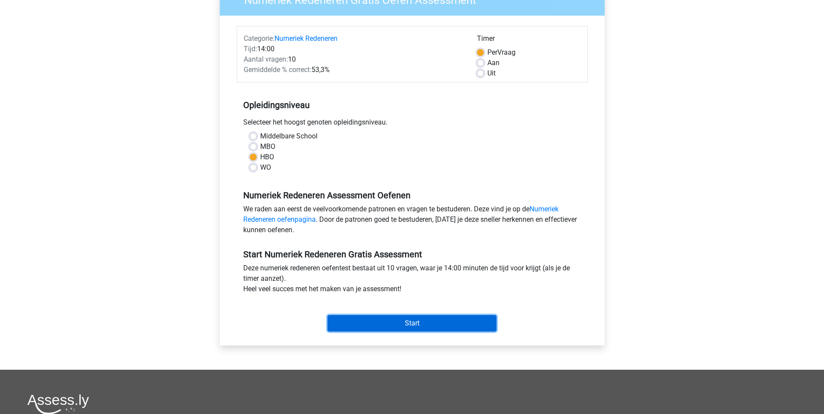
click at [437, 324] on input "Start" at bounding box center [411, 323] width 169 height 17
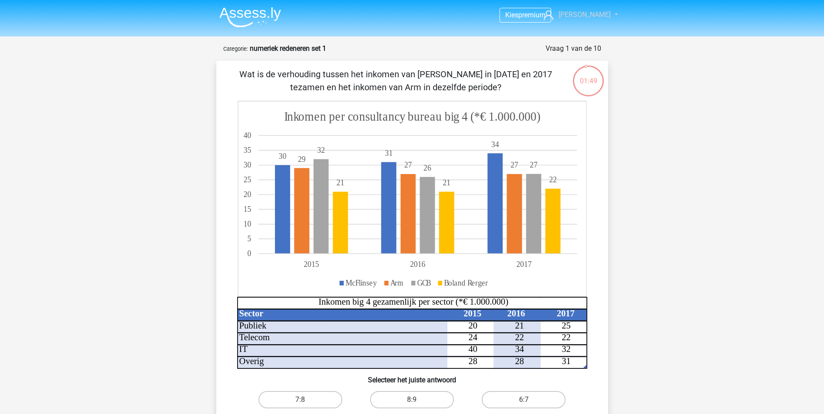
click at [587, 17] on span "[PERSON_NAME]" at bounding box center [585, 14] width 52 height 8
click at [522, 15] on span "premium" at bounding box center [531, 15] width 27 height 8
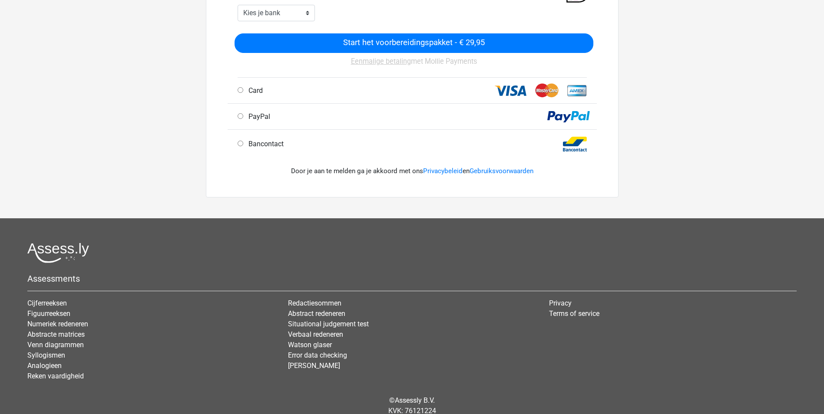
scroll to position [280, 0]
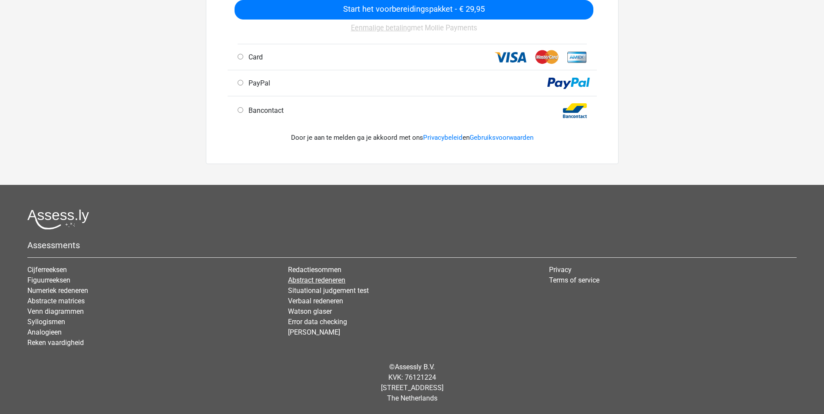
click at [335, 281] on link "Abstract redeneren" at bounding box center [316, 280] width 57 height 8
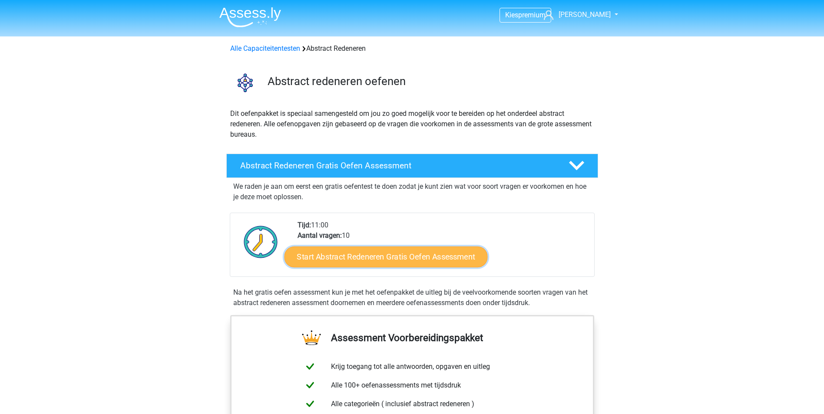
click at [343, 254] on link "Start Abstract Redeneren Gratis Oefen Assessment" at bounding box center [385, 256] width 203 height 21
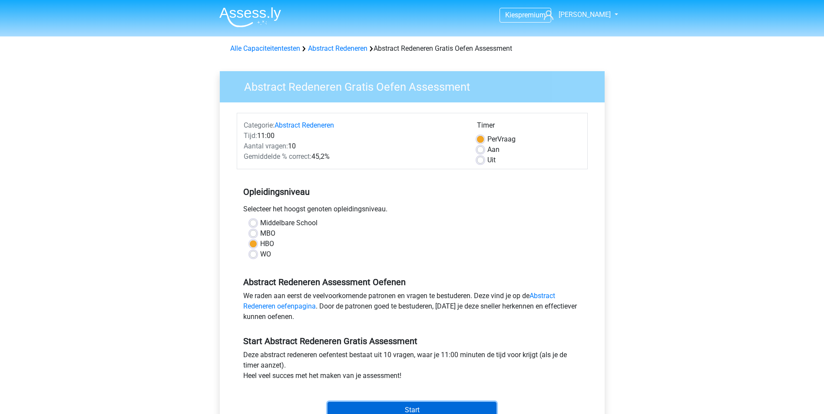
click at [428, 408] on input "Start" at bounding box center [411, 410] width 169 height 17
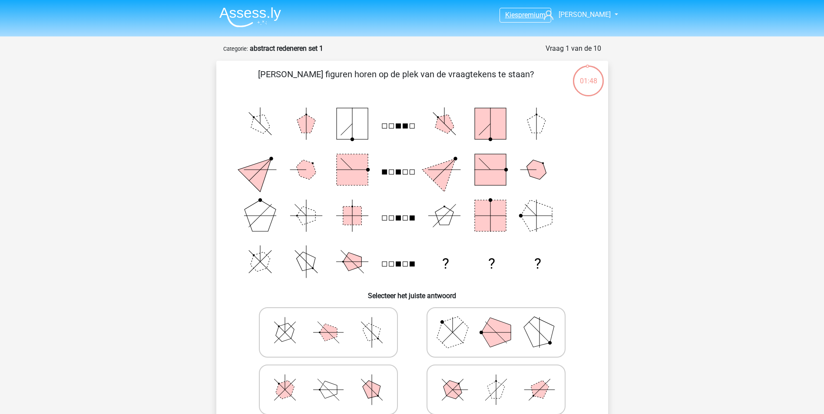
click at [533, 17] on span "premium" at bounding box center [531, 15] width 27 height 8
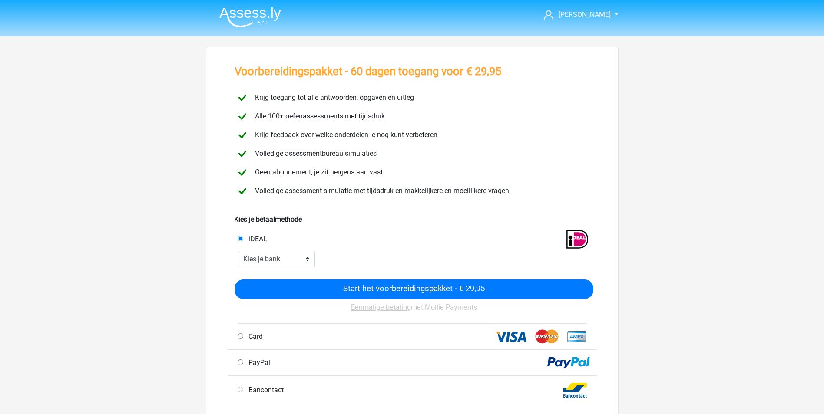
click at [242, 13] on img at bounding box center [250, 17] width 62 height 20
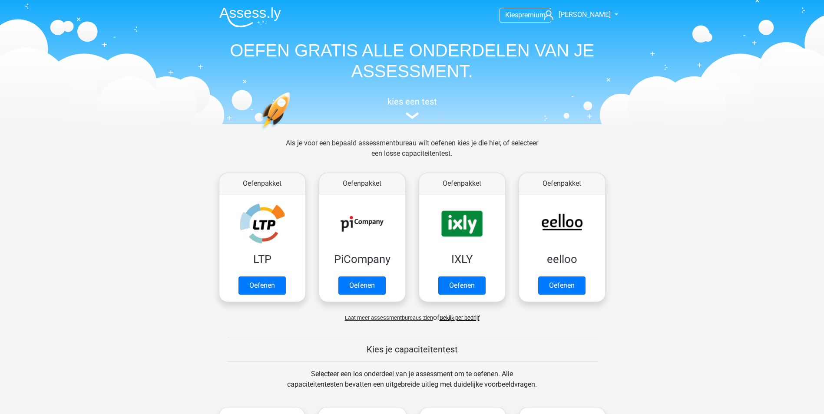
click at [415, 318] on span "Laat meer assessmentbureaus zien" at bounding box center [389, 318] width 88 height 7
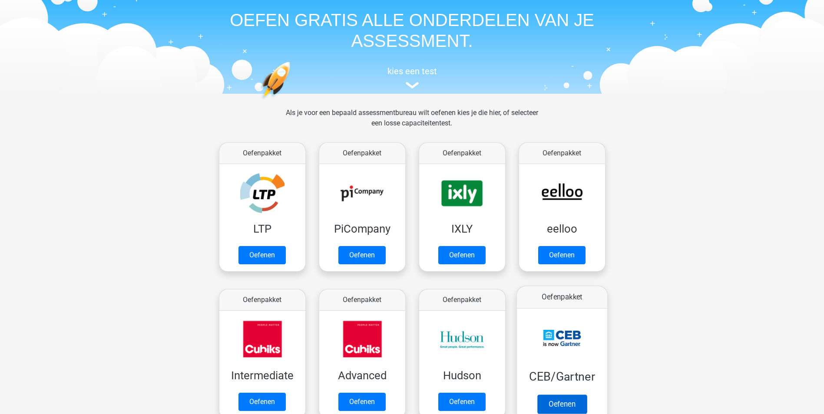
scroll to position [87, 0]
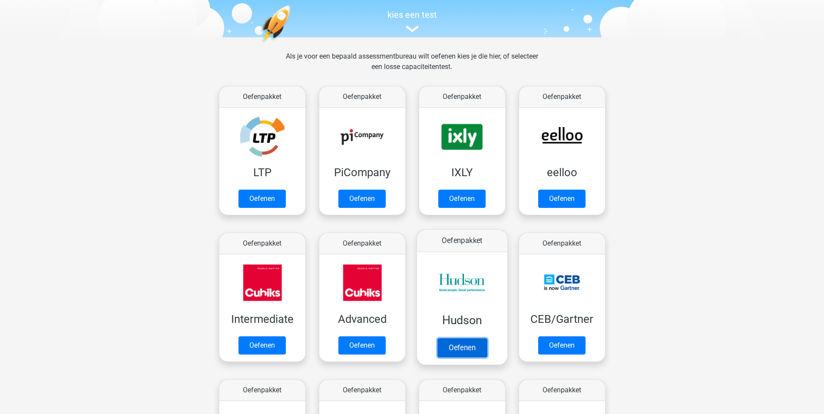
click at [461, 346] on link "Oefenen" at bounding box center [462, 347] width 50 height 19
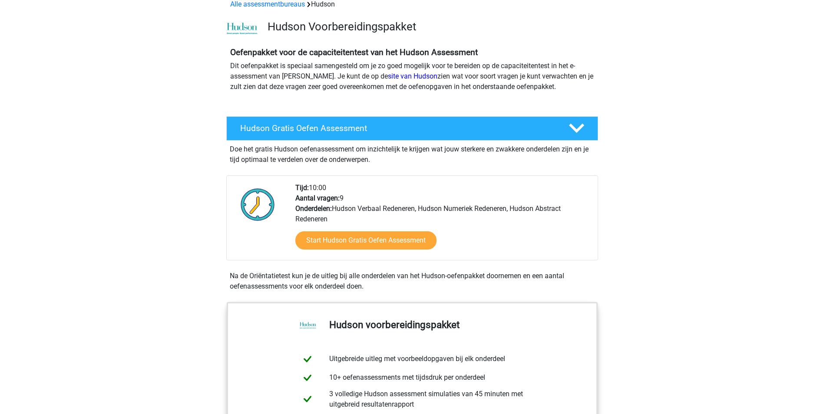
scroll to position [43, 0]
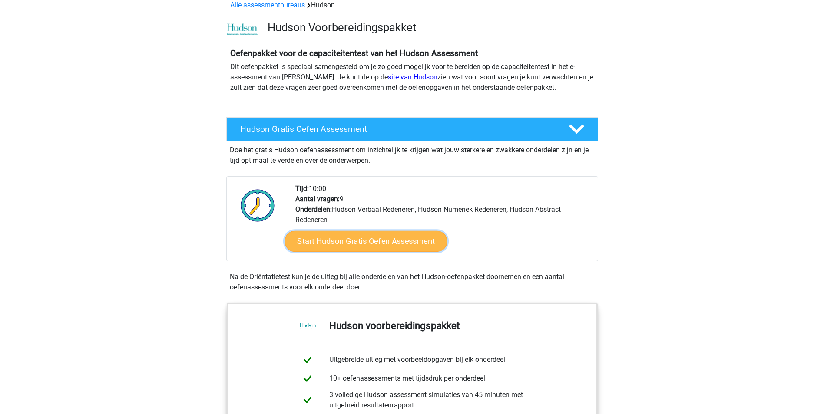
click at [378, 241] on link "Start Hudson Gratis Oefen Assessment" at bounding box center [365, 241] width 162 height 21
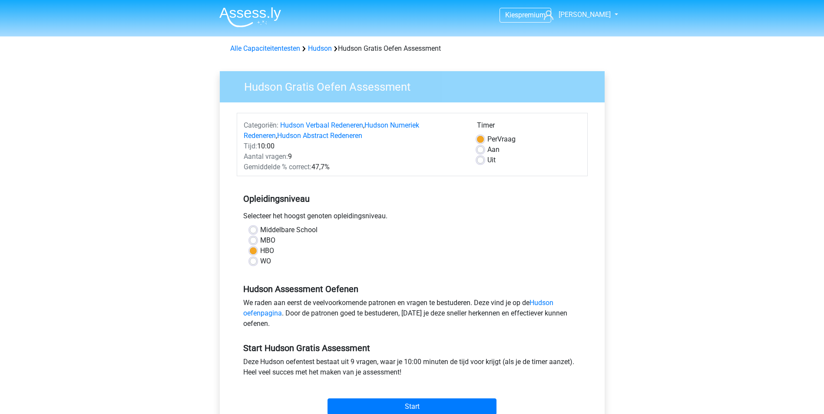
scroll to position [43, 0]
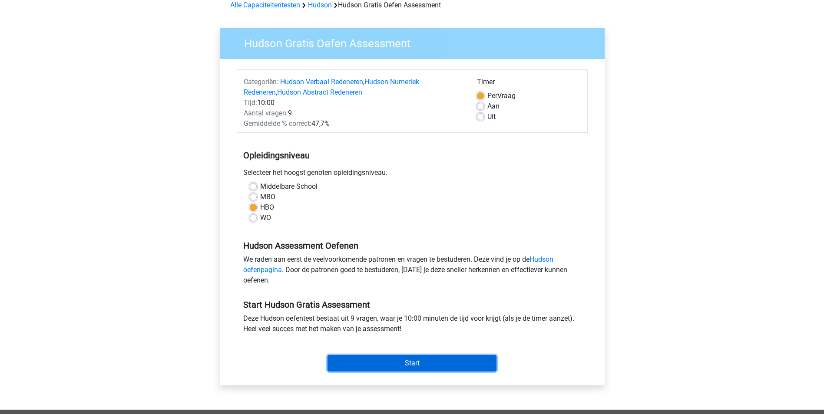
click at [450, 362] on input "Start" at bounding box center [411, 363] width 169 height 17
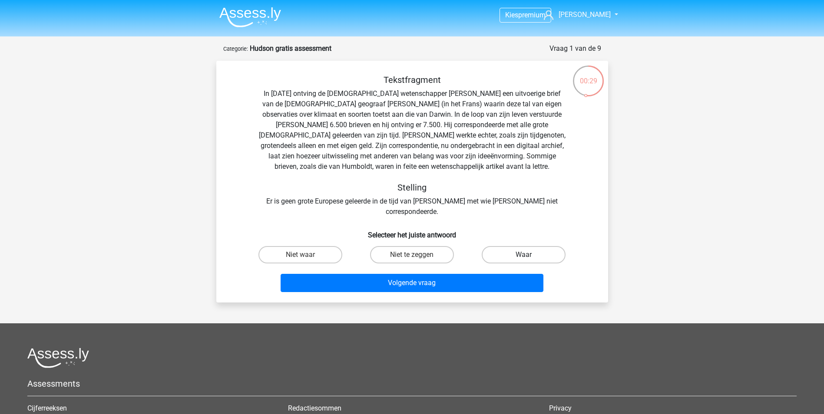
click at [513, 246] on label "Waar" at bounding box center [524, 254] width 84 height 17
click at [524, 255] on input "Waar" at bounding box center [527, 258] width 6 height 6
radio input "true"
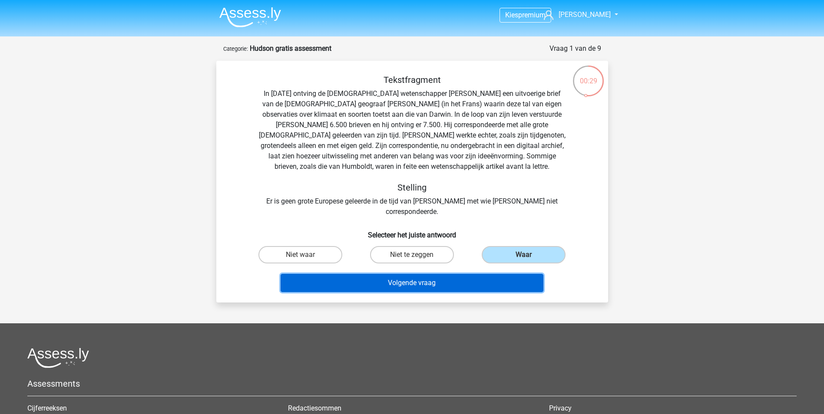
click at [504, 274] on button "Volgende vraag" at bounding box center [412, 283] width 263 height 18
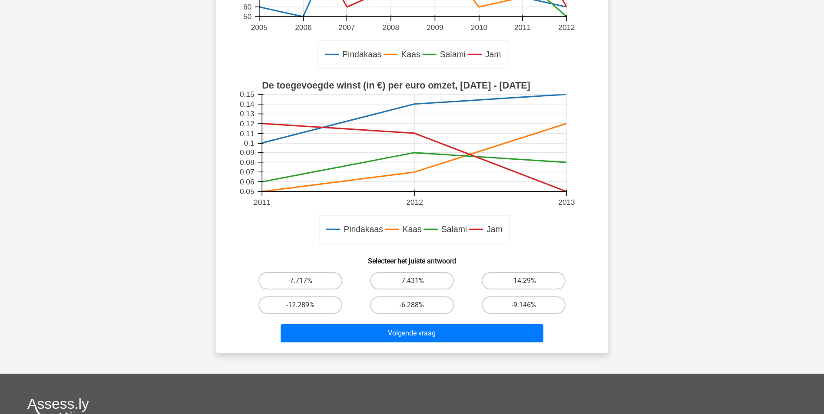
scroll to position [217, 0]
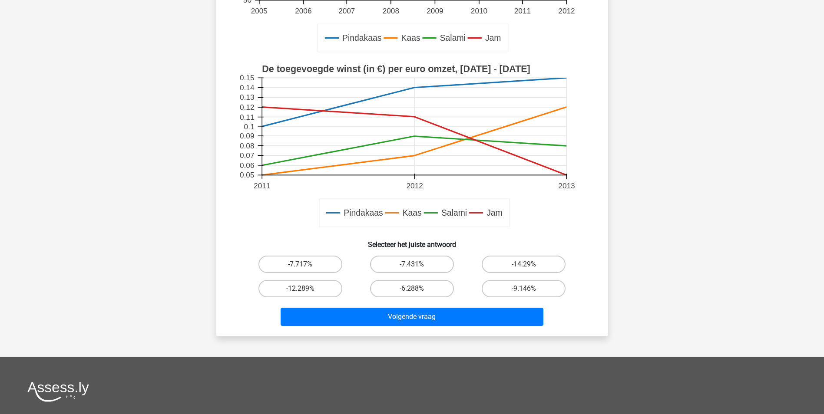
click at [525, 268] on input "-14.29%" at bounding box center [527, 267] width 6 height 6
radio input "true"
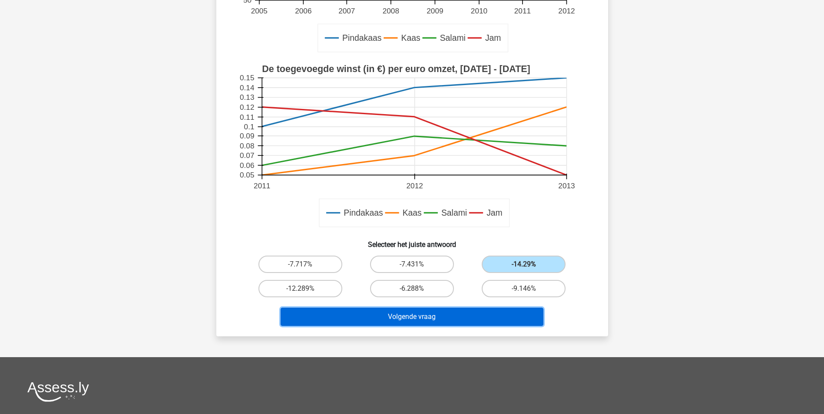
click at [514, 320] on button "Volgende vraag" at bounding box center [412, 317] width 263 height 18
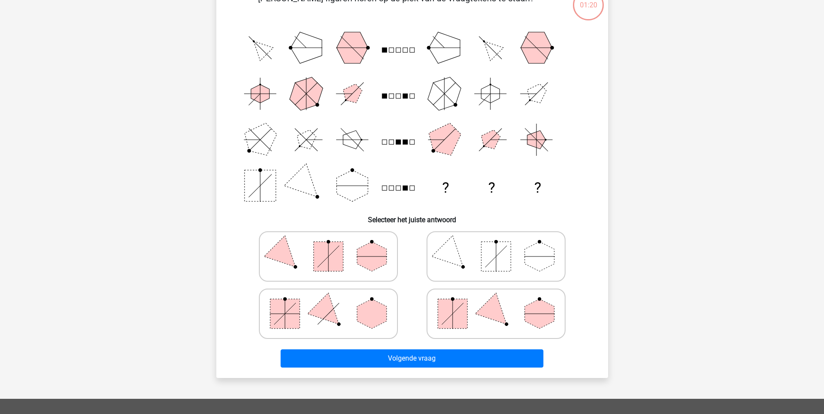
scroll to position [43, 0]
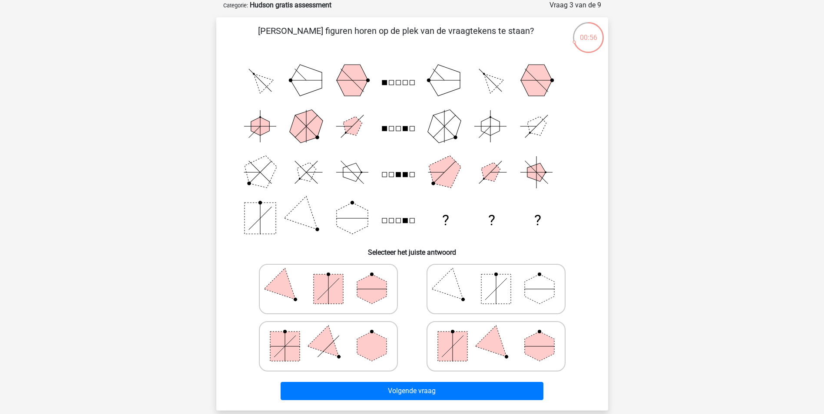
click at [481, 349] on icon at bounding box center [496, 346] width 130 height 43
click at [496, 336] on input "radio" at bounding box center [499, 333] width 6 height 6
radio input "true"
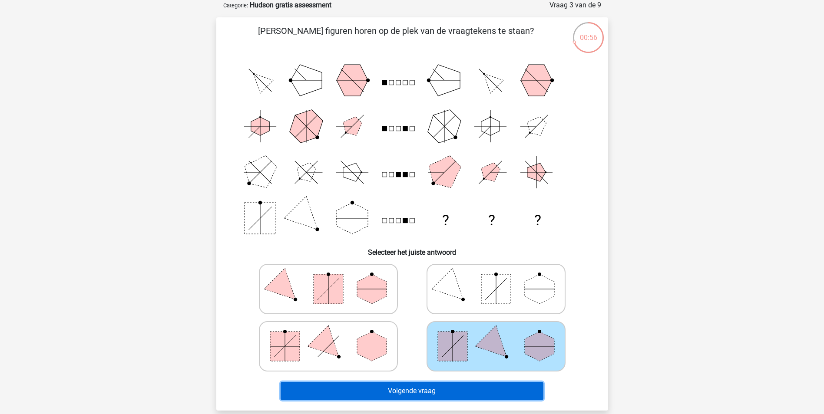
click at [489, 390] on button "Volgende vraag" at bounding box center [412, 391] width 263 height 18
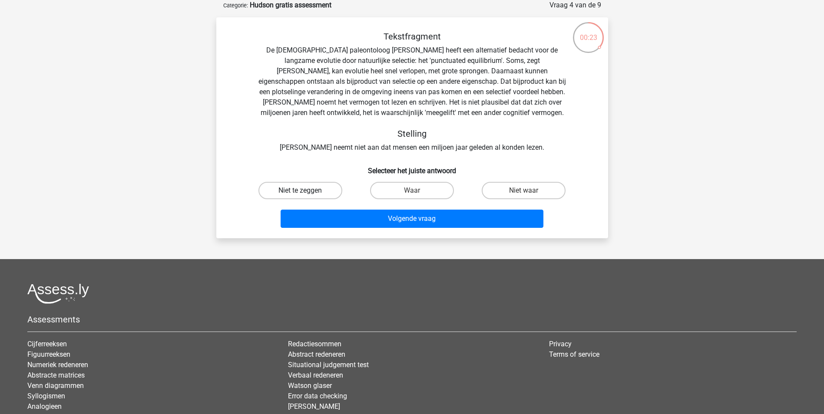
click at [313, 188] on label "Niet te zeggen" at bounding box center [300, 190] width 84 height 17
click at [306, 191] on input "Niet te zeggen" at bounding box center [303, 194] width 6 height 6
radio input "true"
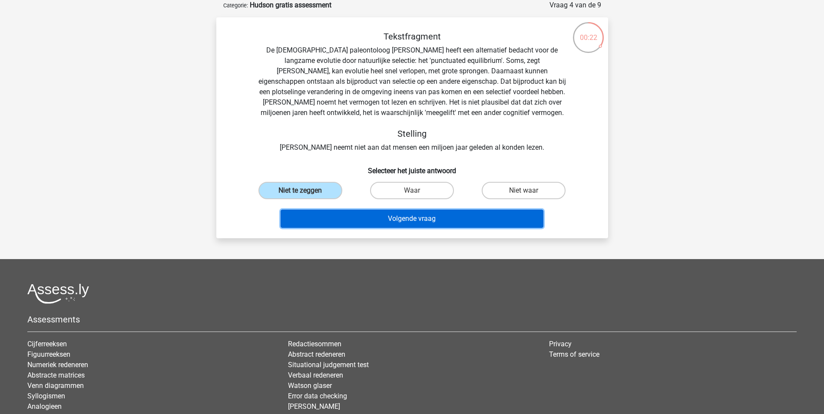
click at [345, 221] on button "Volgende vraag" at bounding box center [412, 219] width 263 height 18
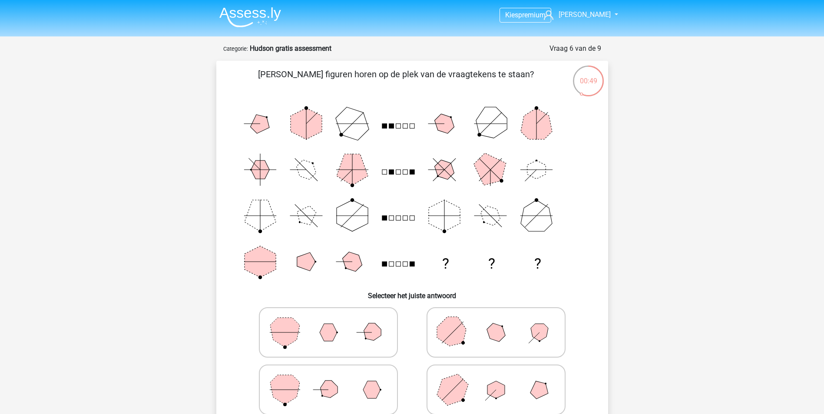
scroll to position [43, 0]
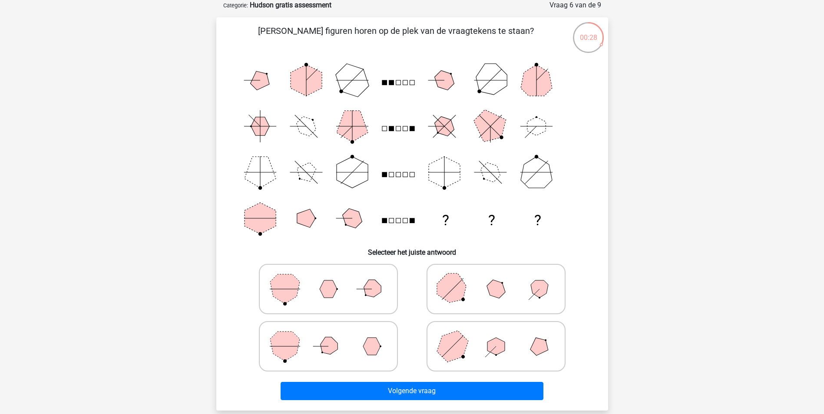
click at [501, 299] on icon at bounding box center [496, 289] width 130 height 43
click at [501, 278] on input "radio" at bounding box center [499, 276] width 6 height 6
radio input "true"
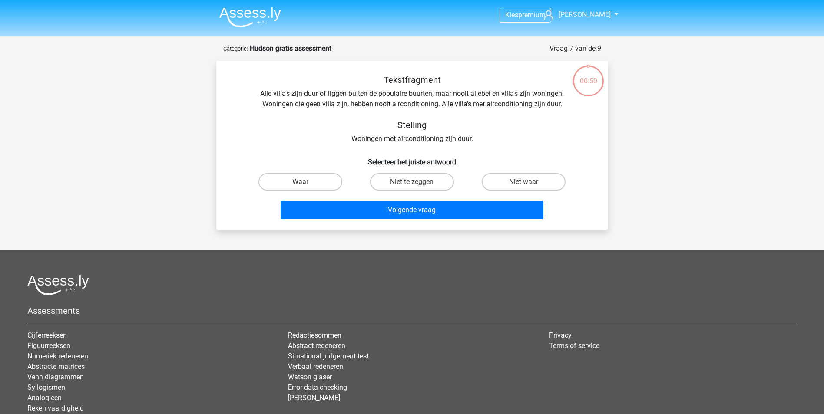
scroll to position [43, 0]
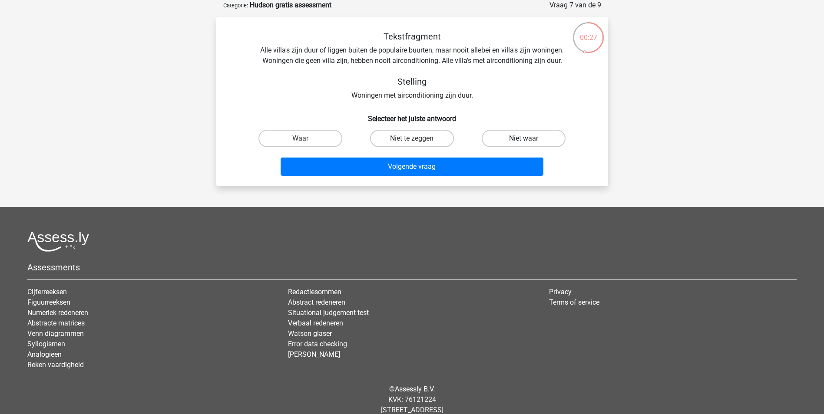
click at [516, 139] on label "Niet waar" at bounding box center [524, 138] width 84 height 17
click at [524, 139] on input "Niet waar" at bounding box center [527, 142] width 6 height 6
radio input "true"
click at [425, 141] on label "Niet te zeggen" at bounding box center [412, 138] width 84 height 17
click at [417, 141] on input "Niet te zeggen" at bounding box center [415, 142] width 6 height 6
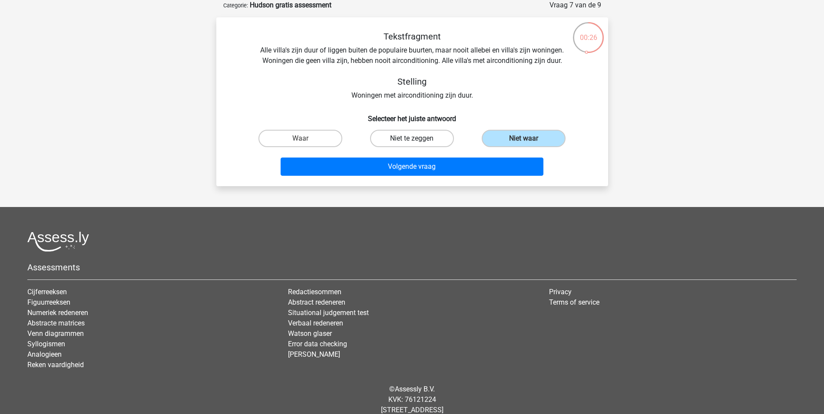
radio input "true"
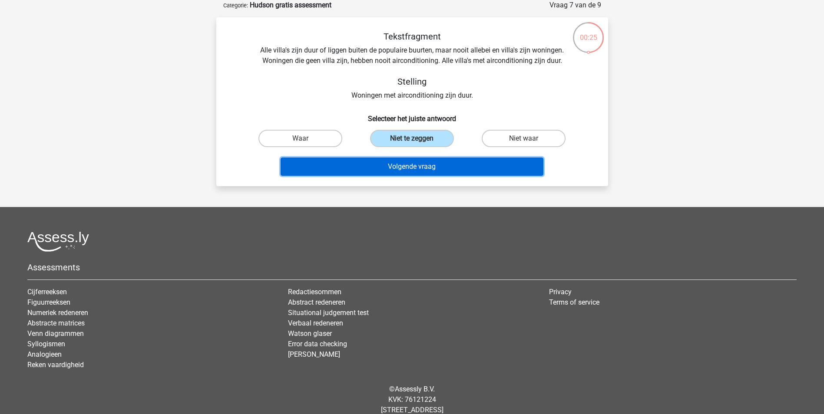
click at [425, 165] on button "Volgende vraag" at bounding box center [412, 167] width 263 height 18
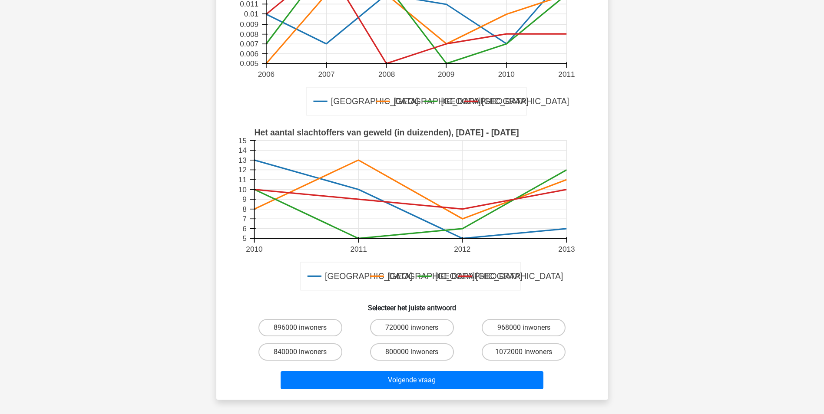
scroll to position [174, 0]
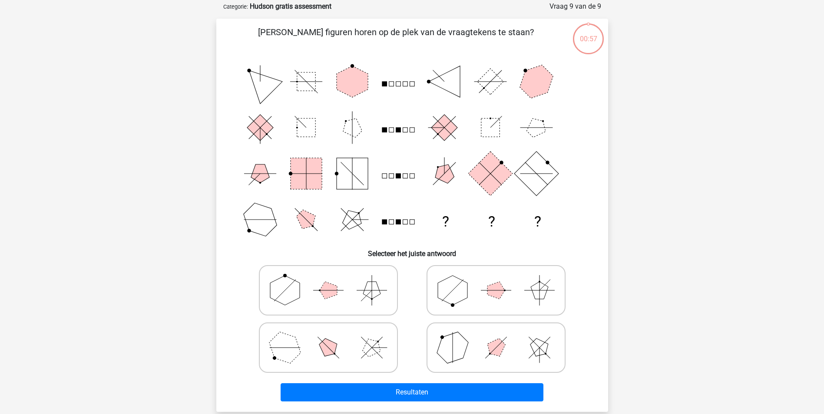
scroll to position [38, 0]
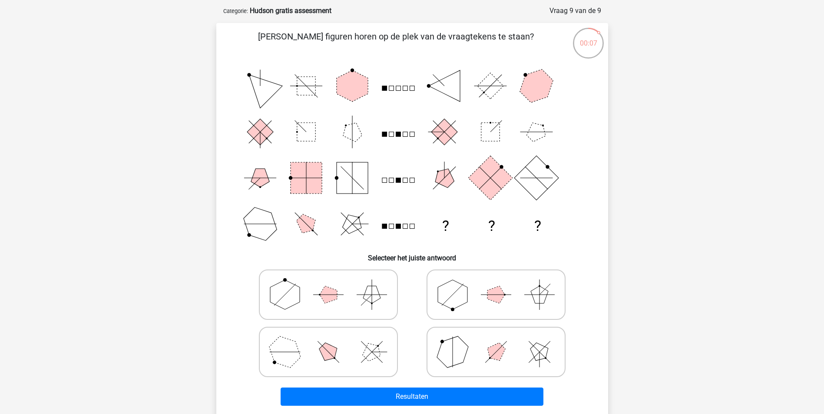
click at [343, 296] on icon at bounding box center [328, 294] width 130 height 43
click at [334, 284] on input "radio" at bounding box center [331, 281] width 6 height 6
radio input "true"
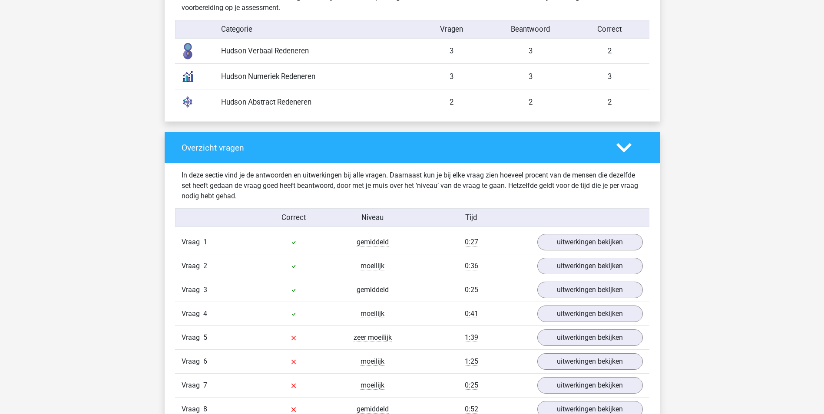
scroll to position [825, 0]
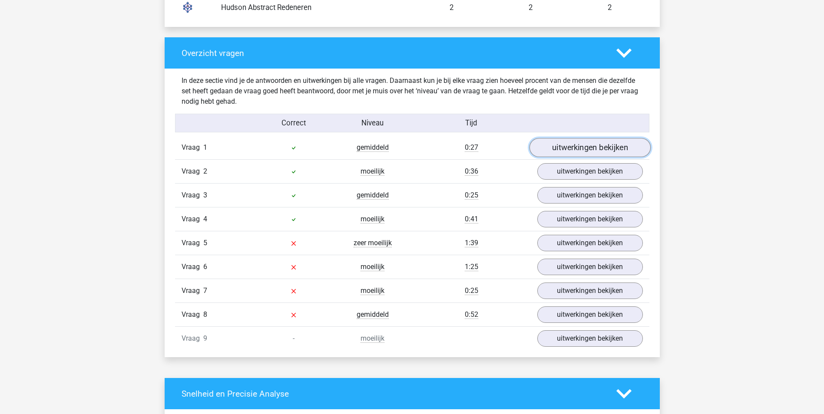
click at [583, 152] on link "uitwerkingen bekijken" at bounding box center [589, 147] width 121 height 19
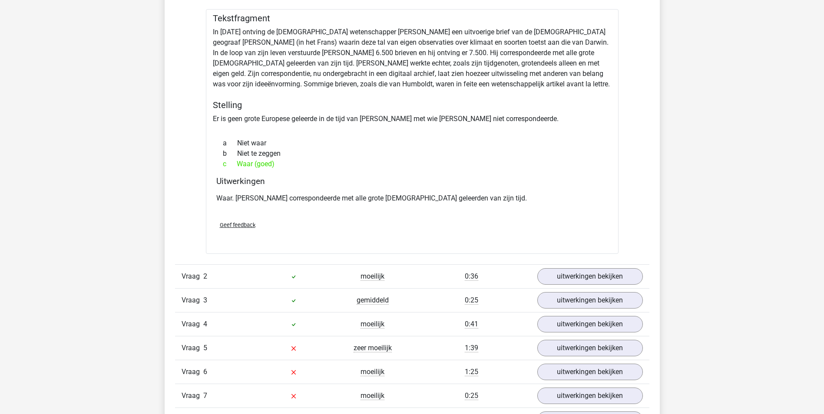
scroll to position [999, 0]
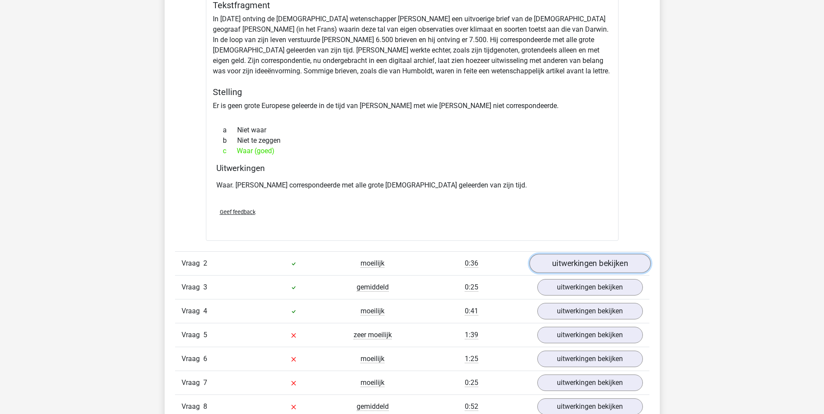
click at [588, 264] on link "uitwerkingen bekijken" at bounding box center [589, 264] width 121 height 19
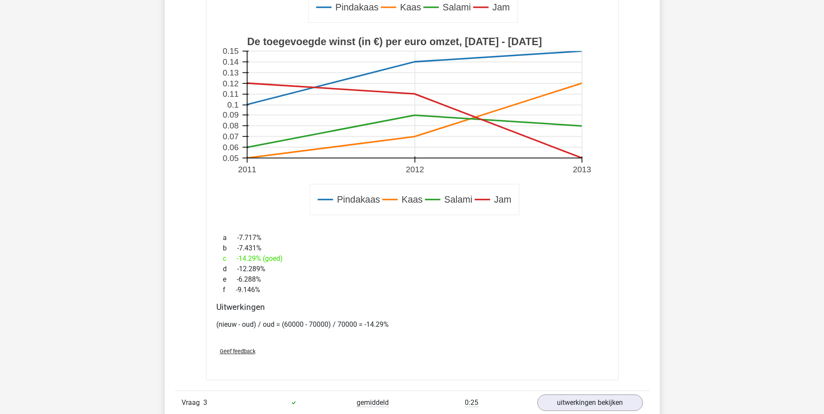
scroll to position [1477, 0]
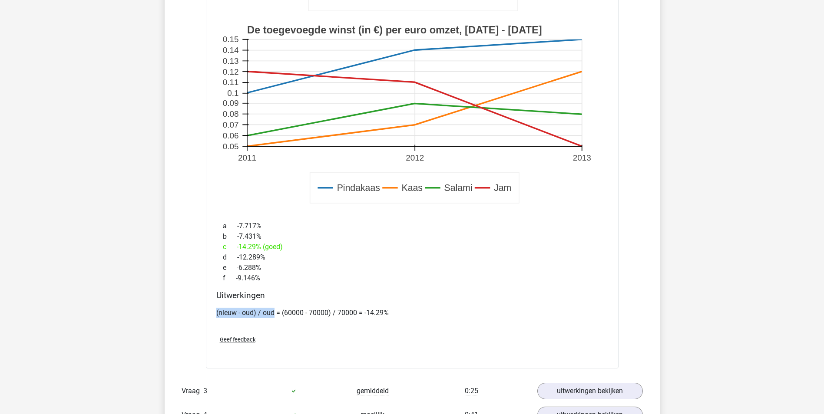
drag, startPoint x: 216, startPoint y: 314, endPoint x: 275, endPoint y: 318, distance: 58.8
click at [275, 318] on p "(nieuw - oud) / oud = (60000 - 70000) / 70000 = -14.29%" at bounding box center [412, 313] width 392 height 10
copy p "(nieuw - oud) / oud"
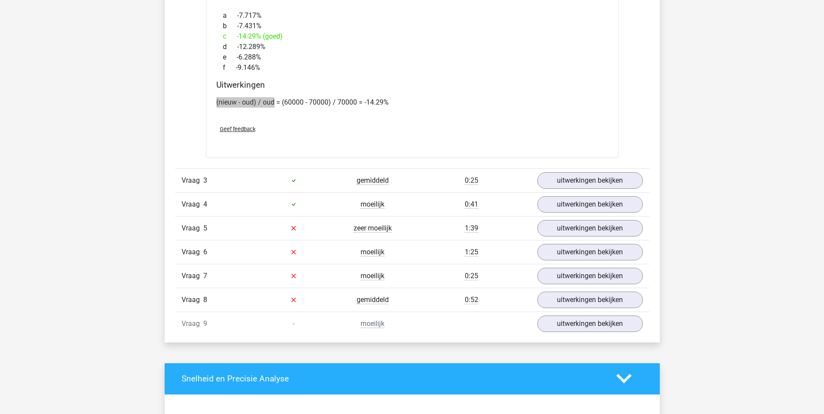
scroll to position [1694, 0]
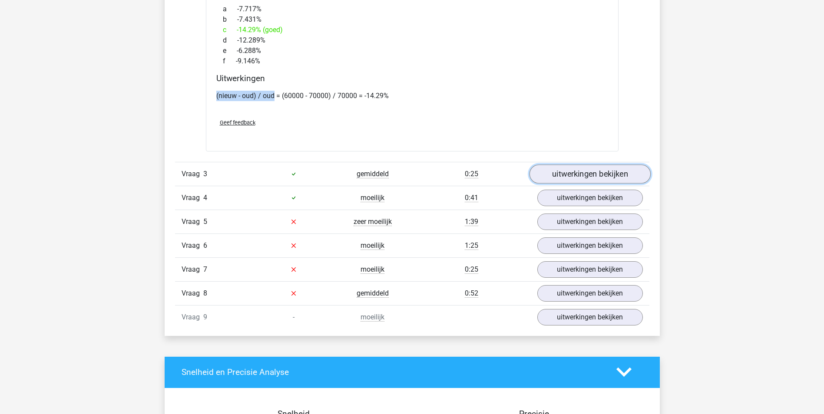
click at [598, 172] on link "uitwerkingen bekijken" at bounding box center [589, 174] width 121 height 19
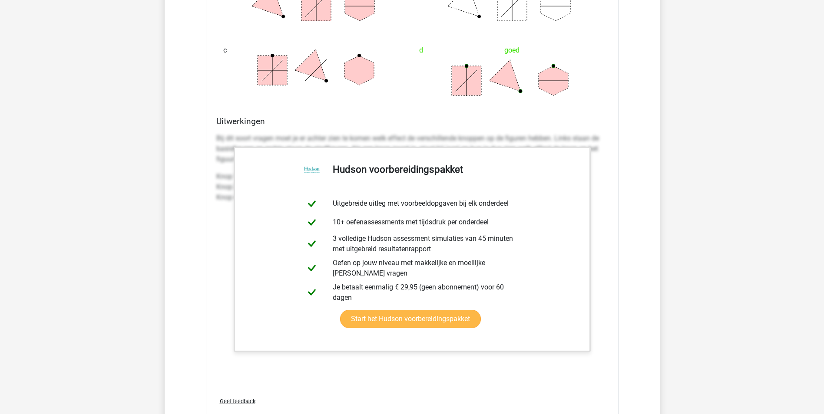
scroll to position [2258, 0]
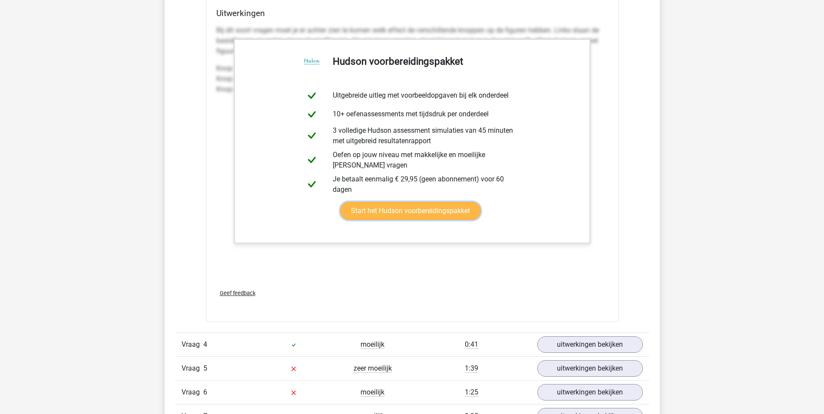
click at [448, 214] on link "Start het Hudson voorbereidingspakket" at bounding box center [410, 211] width 141 height 18
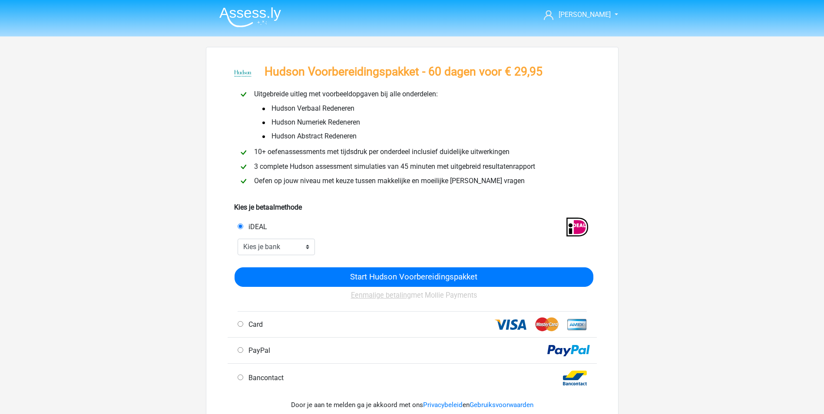
click at [268, 13] on img at bounding box center [250, 17] width 62 height 20
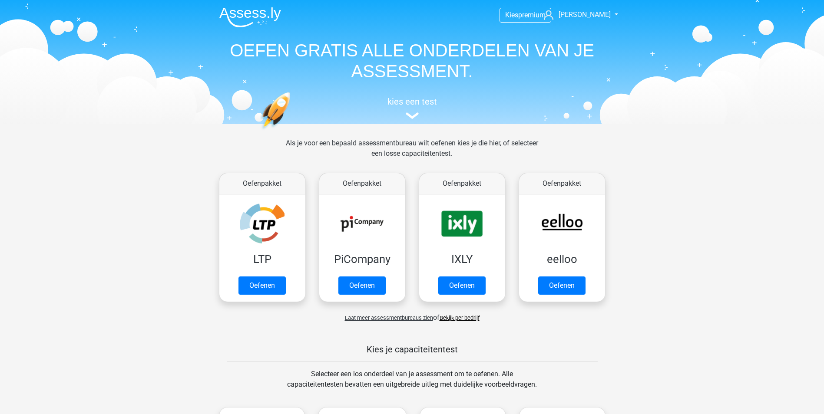
click at [521, 11] on span "premium" at bounding box center [531, 15] width 27 height 8
